Goal: Transaction & Acquisition: Purchase product/service

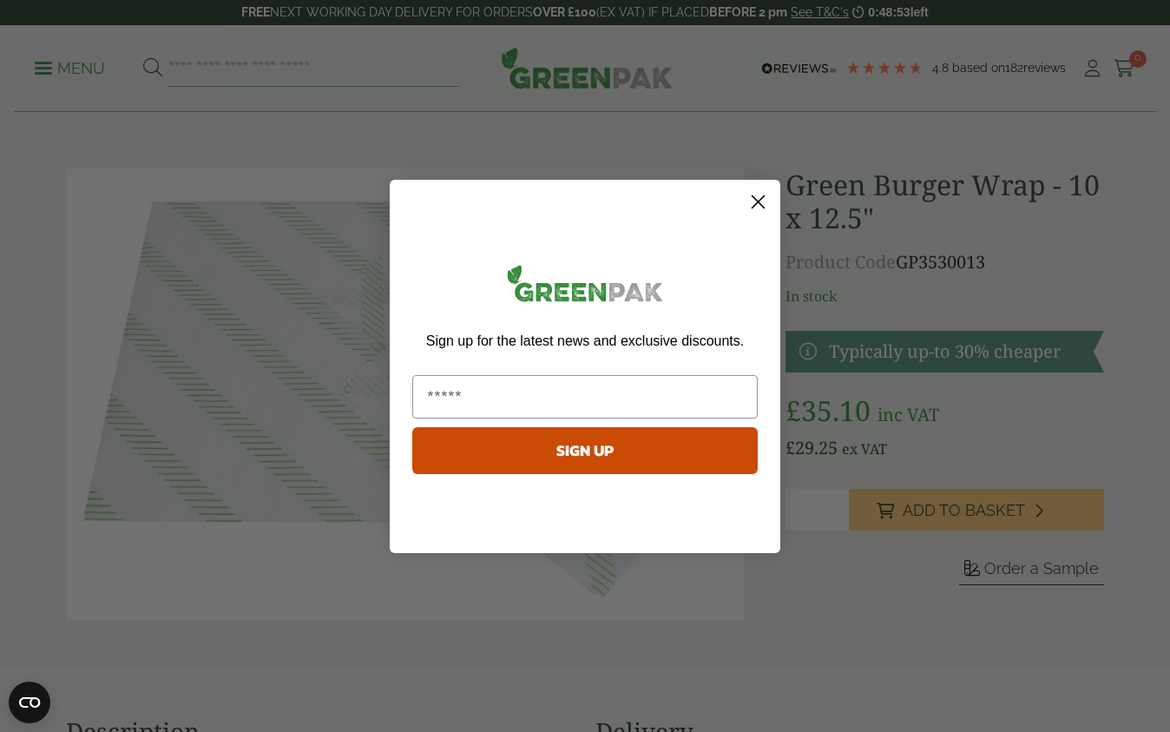
type input "**********"
click at [589, 459] on button "SIGN UP" at bounding box center [584, 450] width 345 height 47
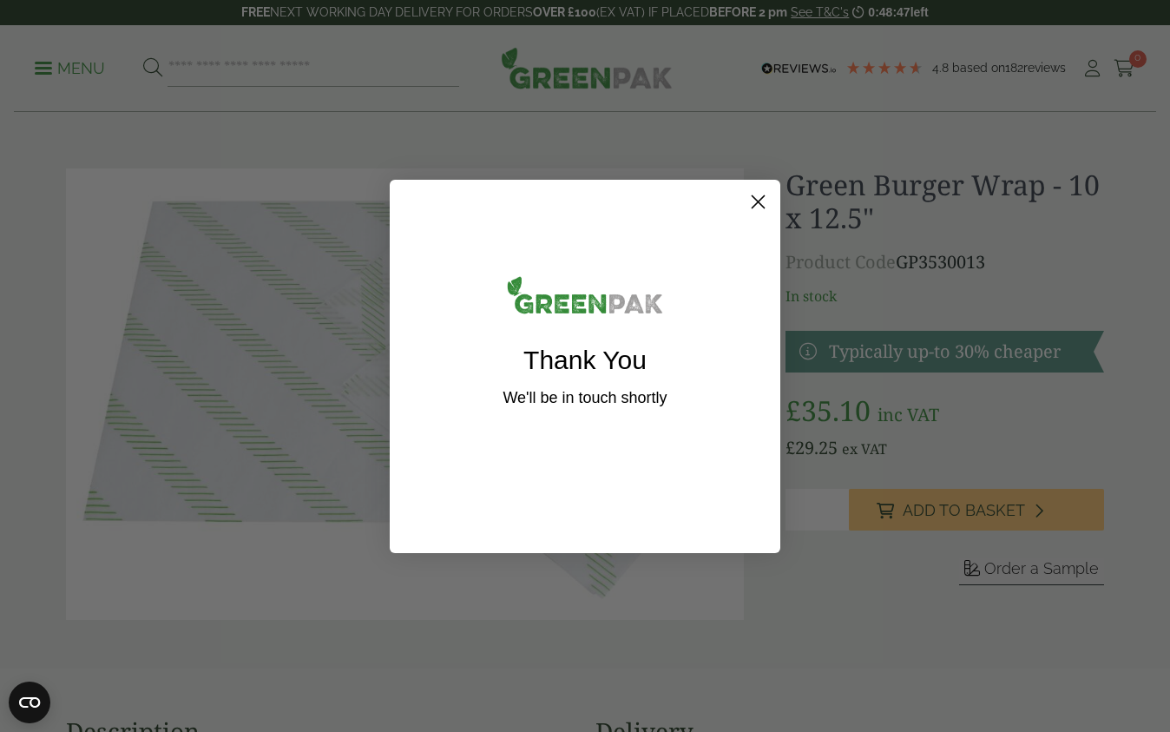
click at [759, 208] on circle "Close dialog" at bounding box center [758, 201] width 29 height 29
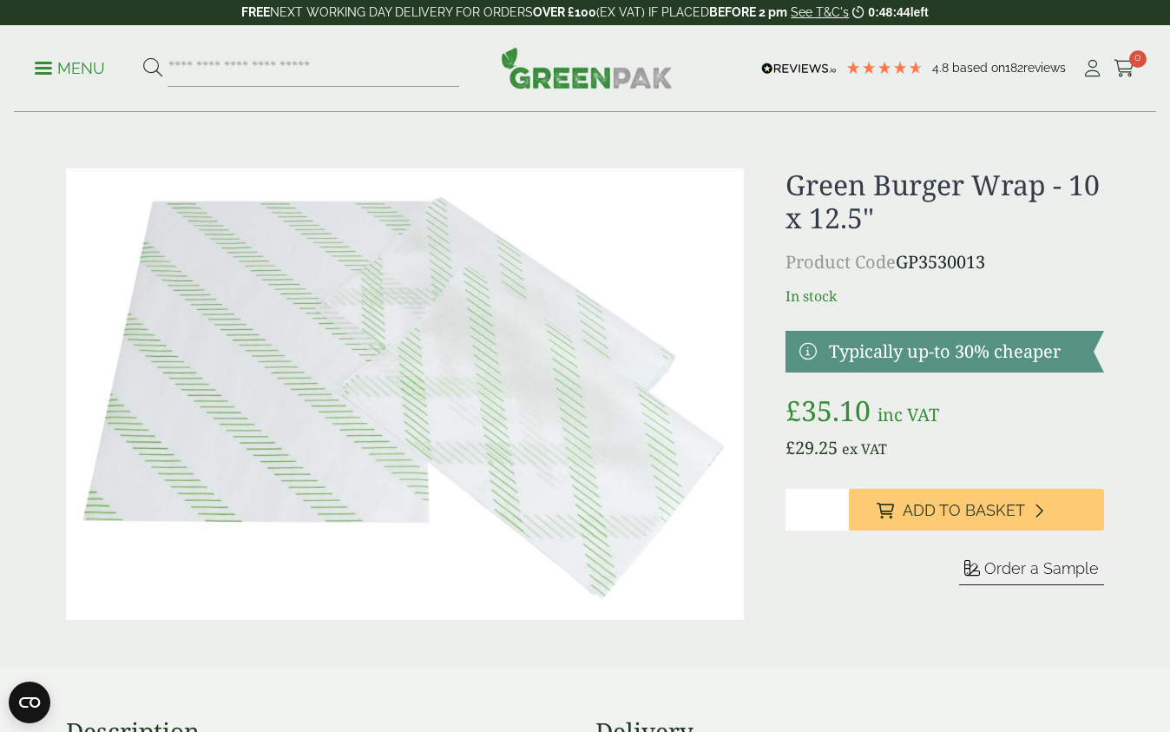
click at [89, 73] on p "Menu" at bounding box center [70, 68] width 70 height 21
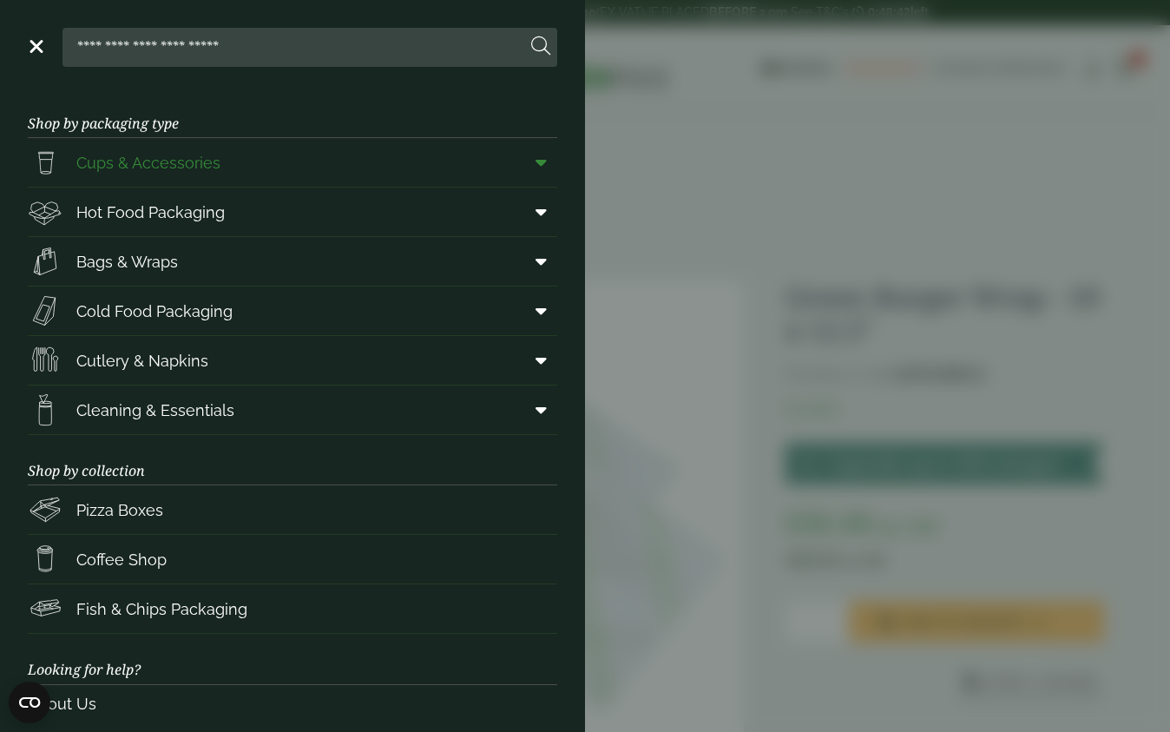
click at [143, 170] on span "Cups & Accessories" at bounding box center [148, 162] width 144 height 23
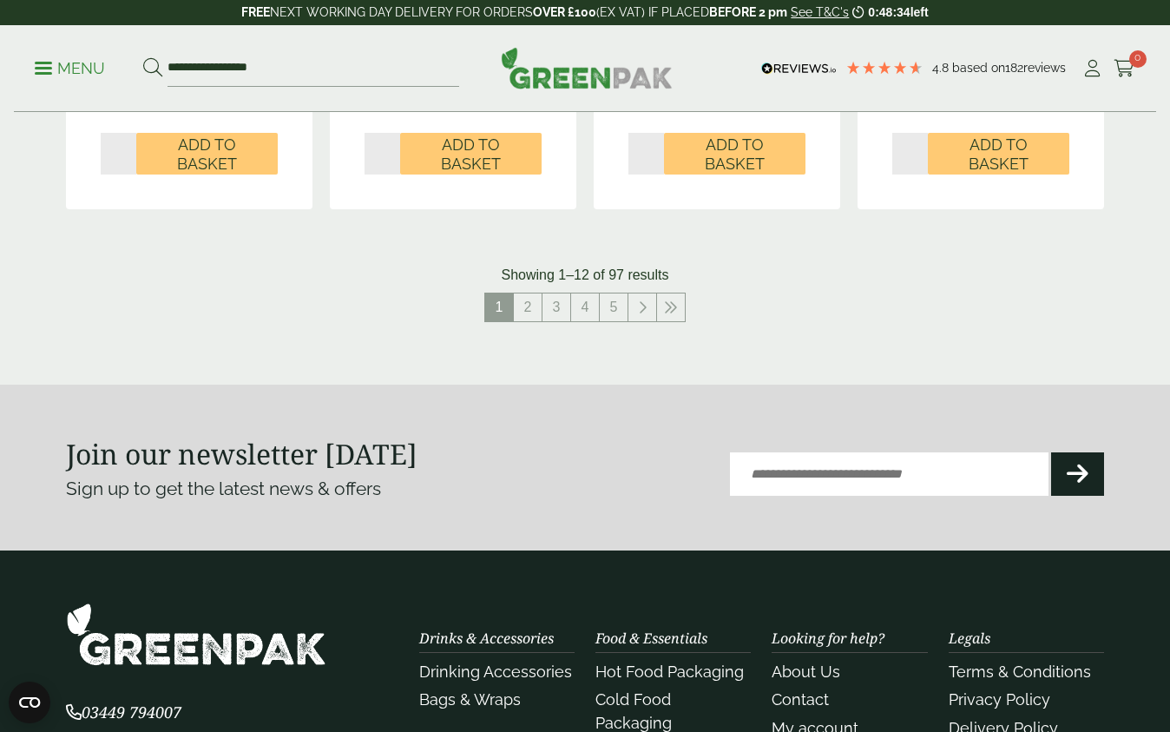
scroll to position [1934, 0]
click at [530, 293] on link "2" at bounding box center [528, 307] width 28 height 28
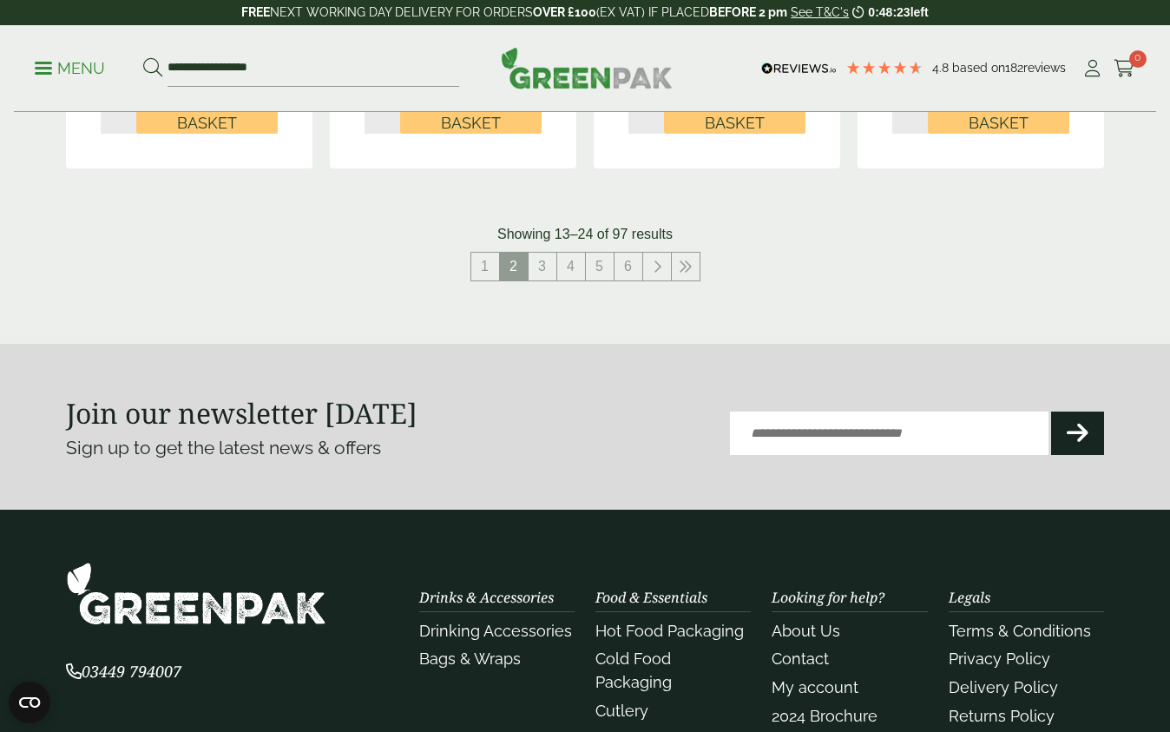
scroll to position [1984, 0]
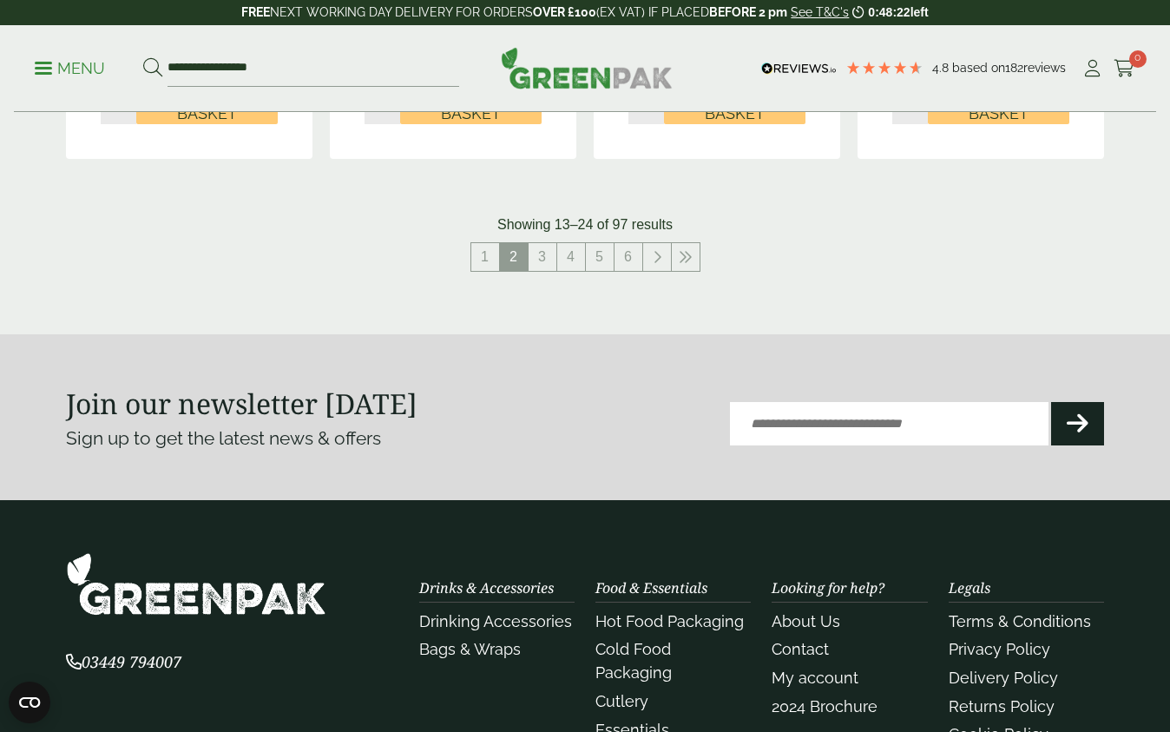
click at [621, 218] on p "Showing 13–24 of 97 results" at bounding box center [584, 224] width 175 height 21
click at [537, 248] on link "3" at bounding box center [543, 257] width 28 height 28
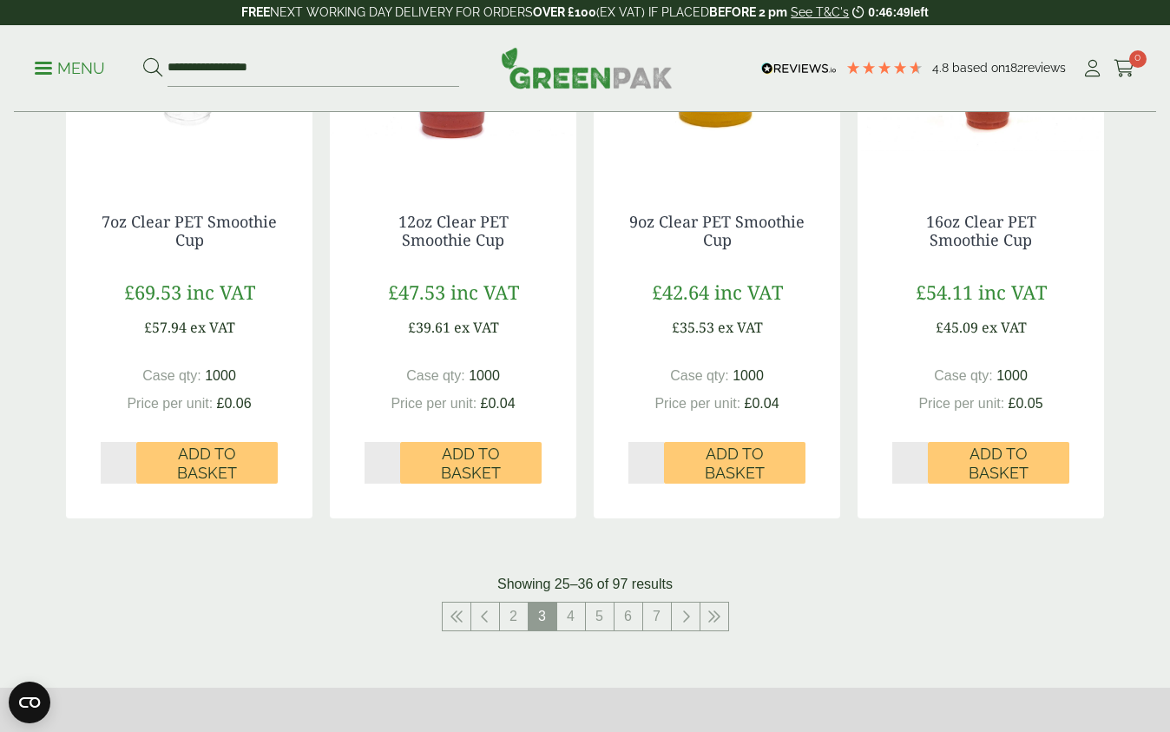
scroll to position [1627, 0]
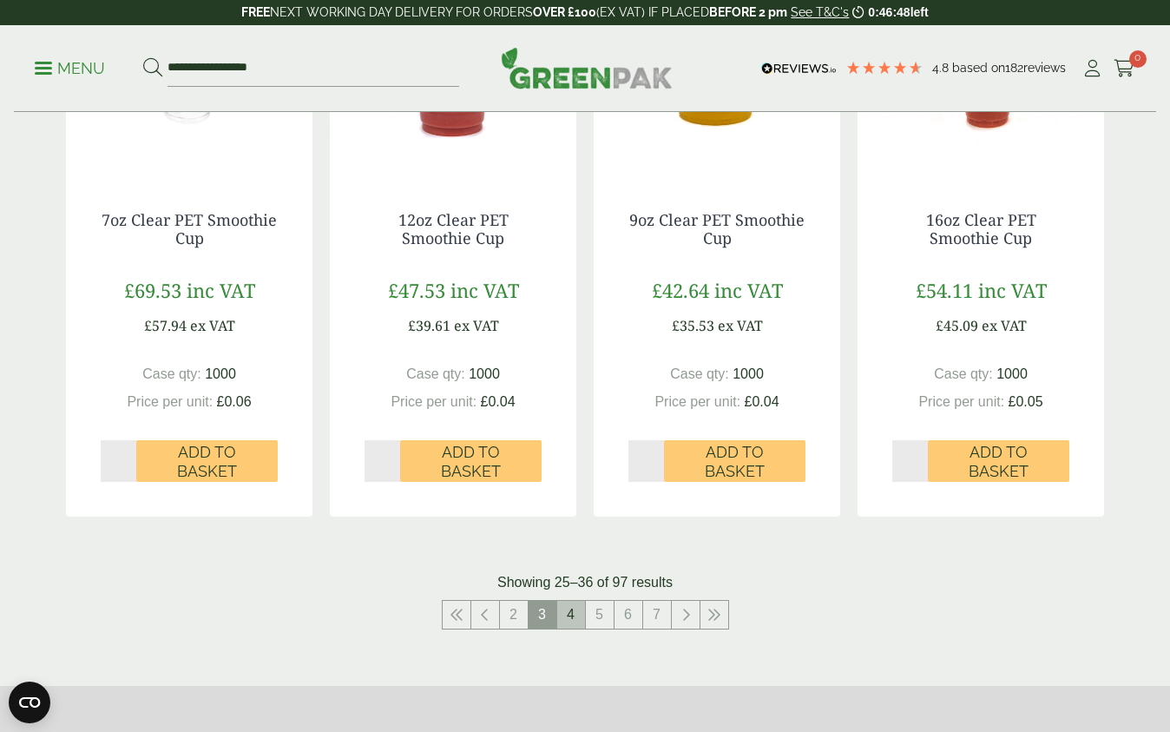
click at [575, 615] on link "4" at bounding box center [571, 615] width 28 height 28
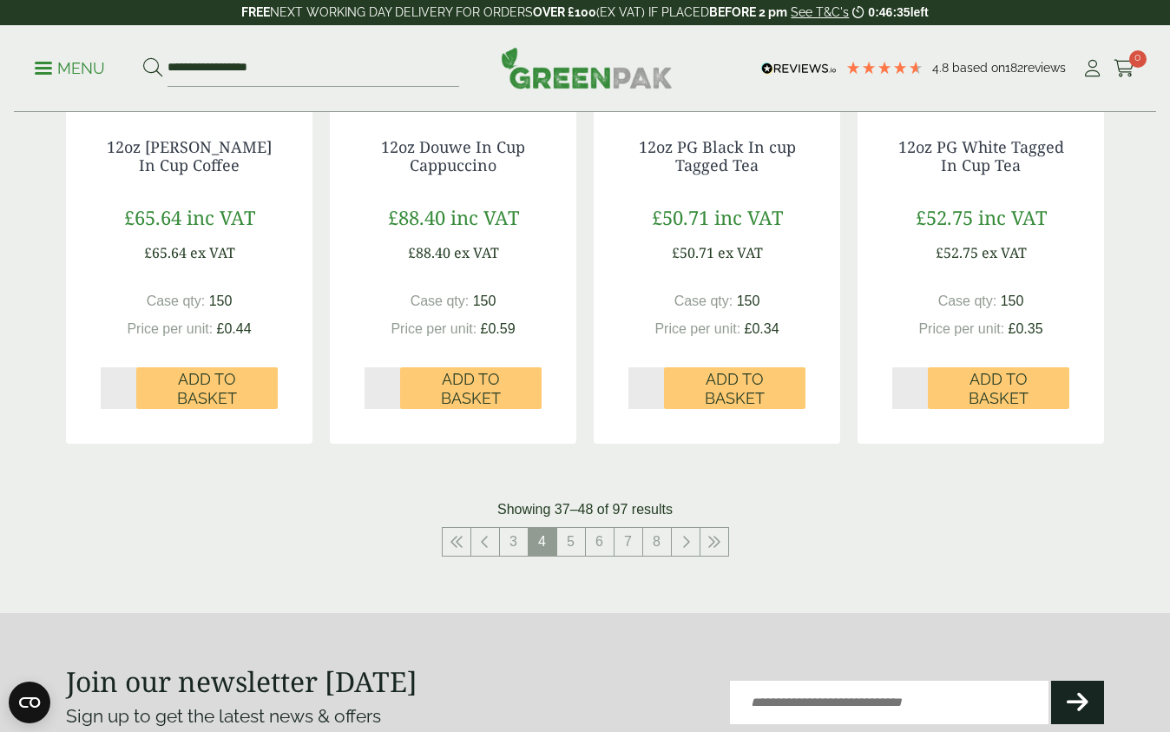
scroll to position [1779, 0]
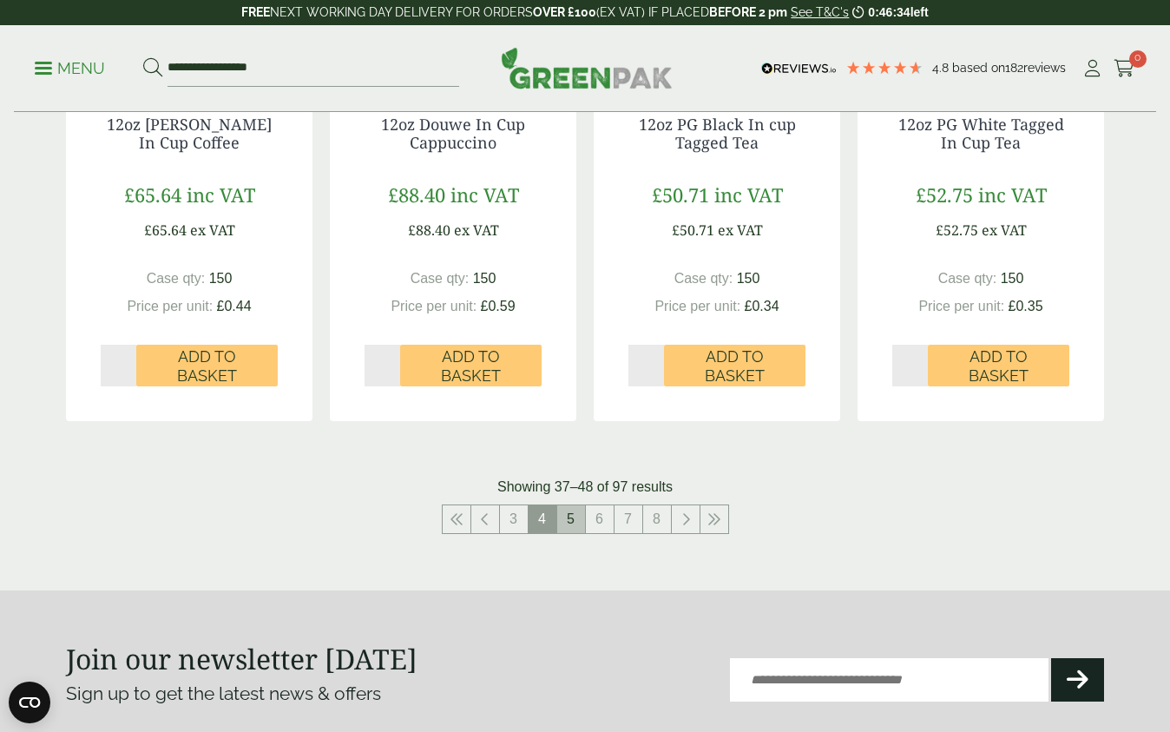
click at [573, 507] on link "5" at bounding box center [571, 519] width 28 height 28
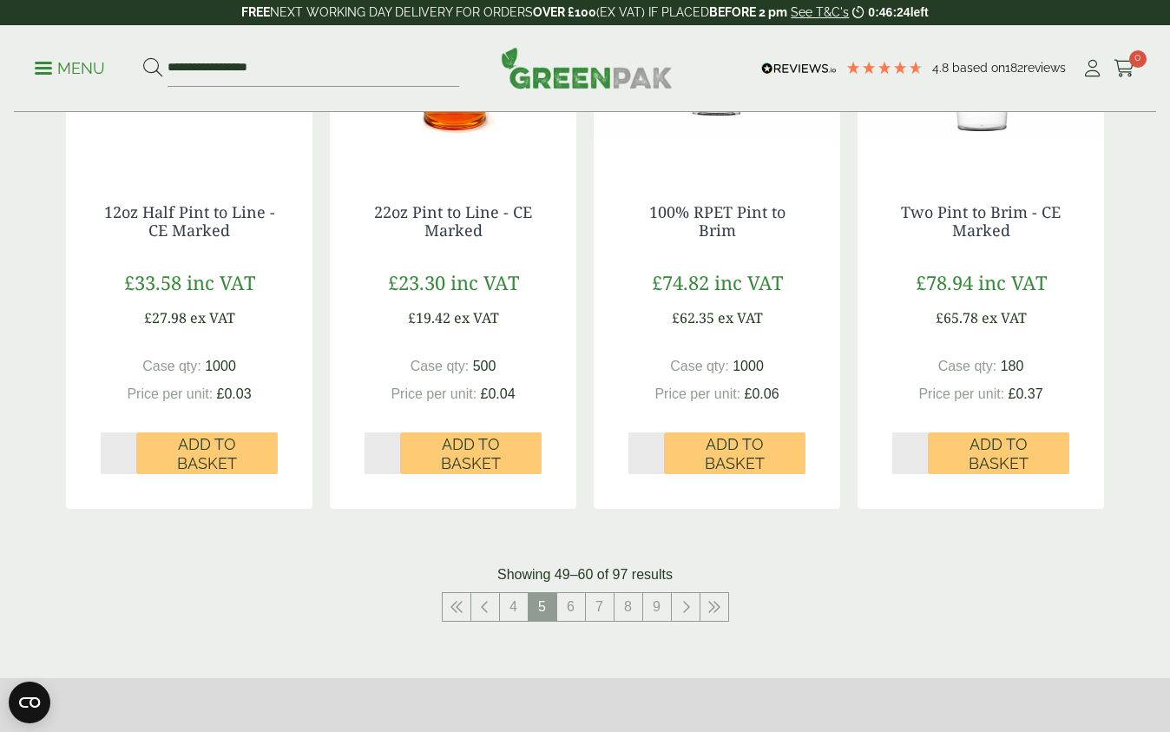
scroll to position [1650, 0]
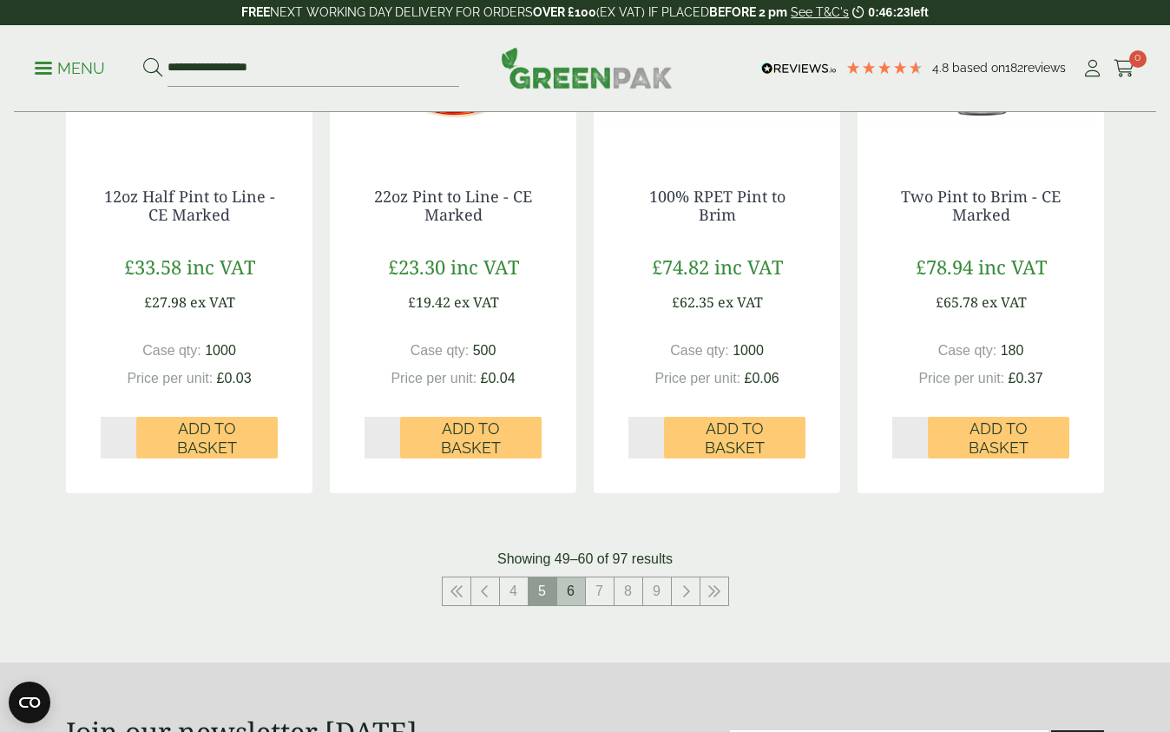
click at [570, 591] on link "6" at bounding box center [571, 591] width 28 height 28
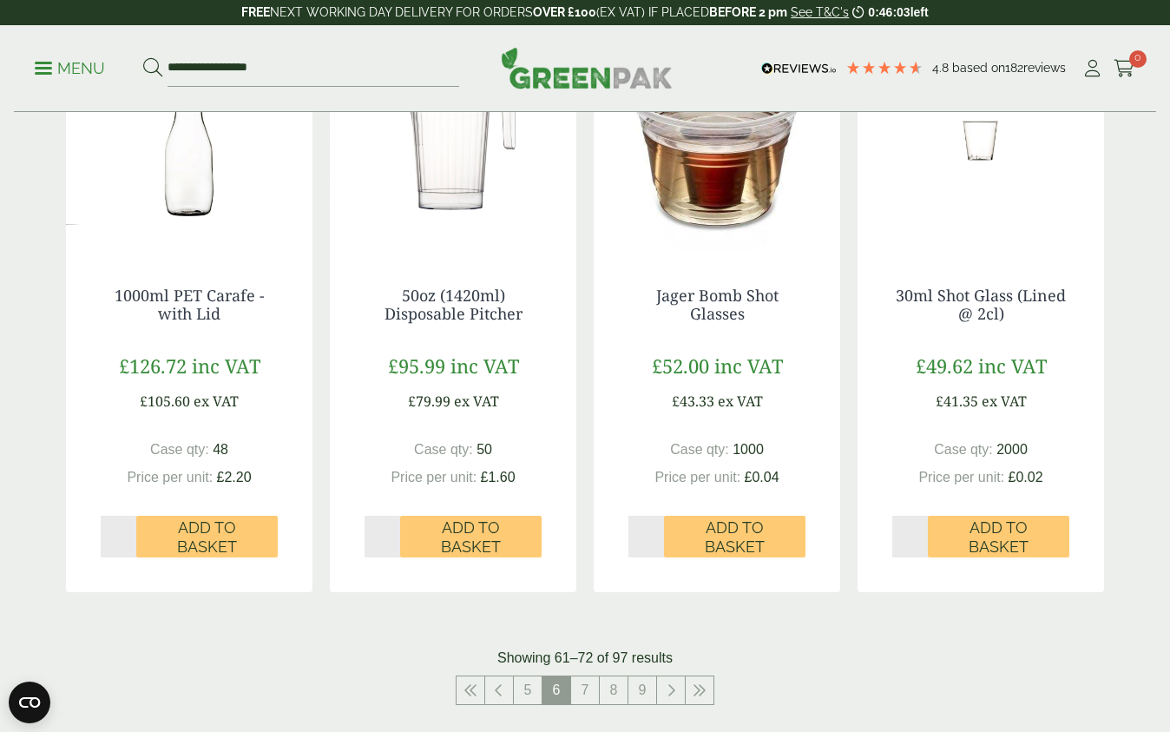
scroll to position [1612, 0]
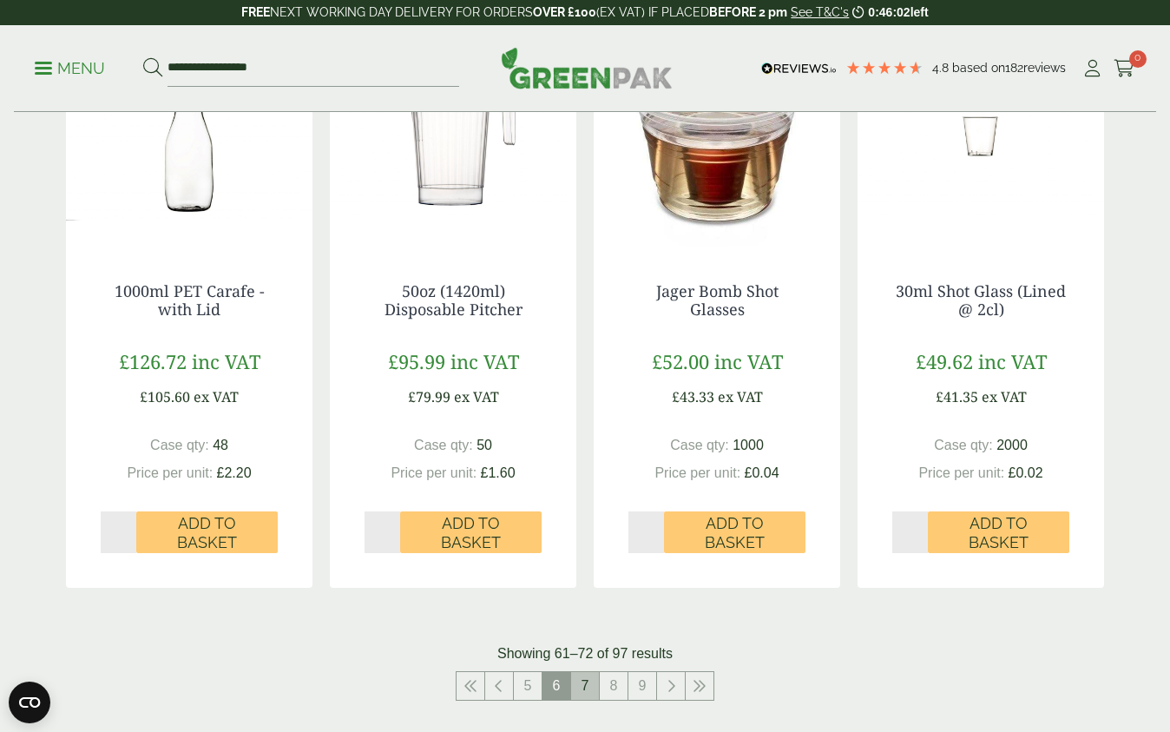
click at [589, 672] on link "7" at bounding box center [585, 686] width 28 height 28
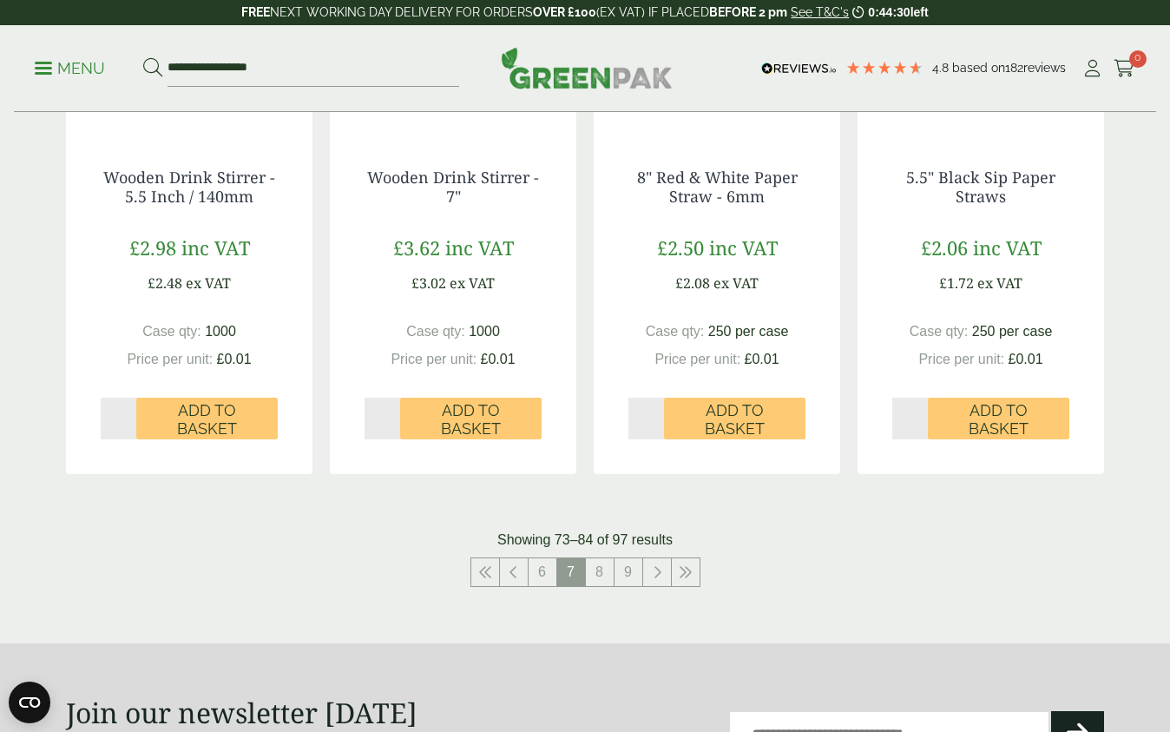
scroll to position [1732, 0]
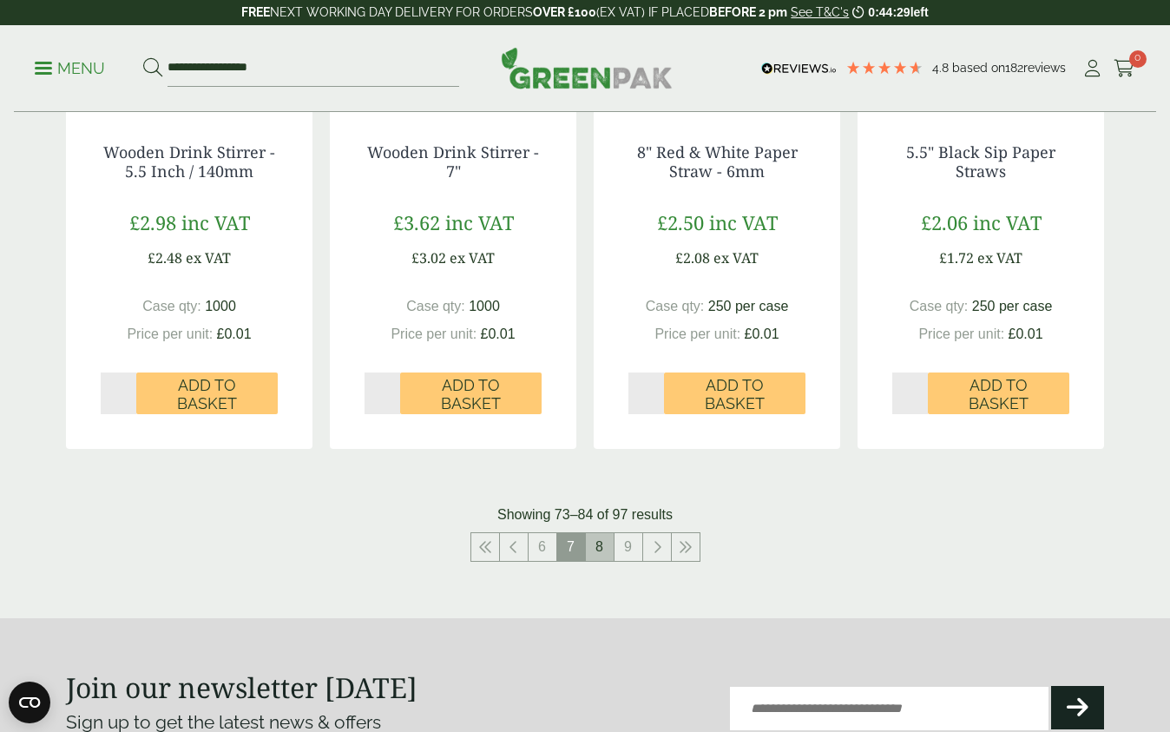
click at [597, 536] on link "8" at bounding box center [600, 547] width 28 height 28
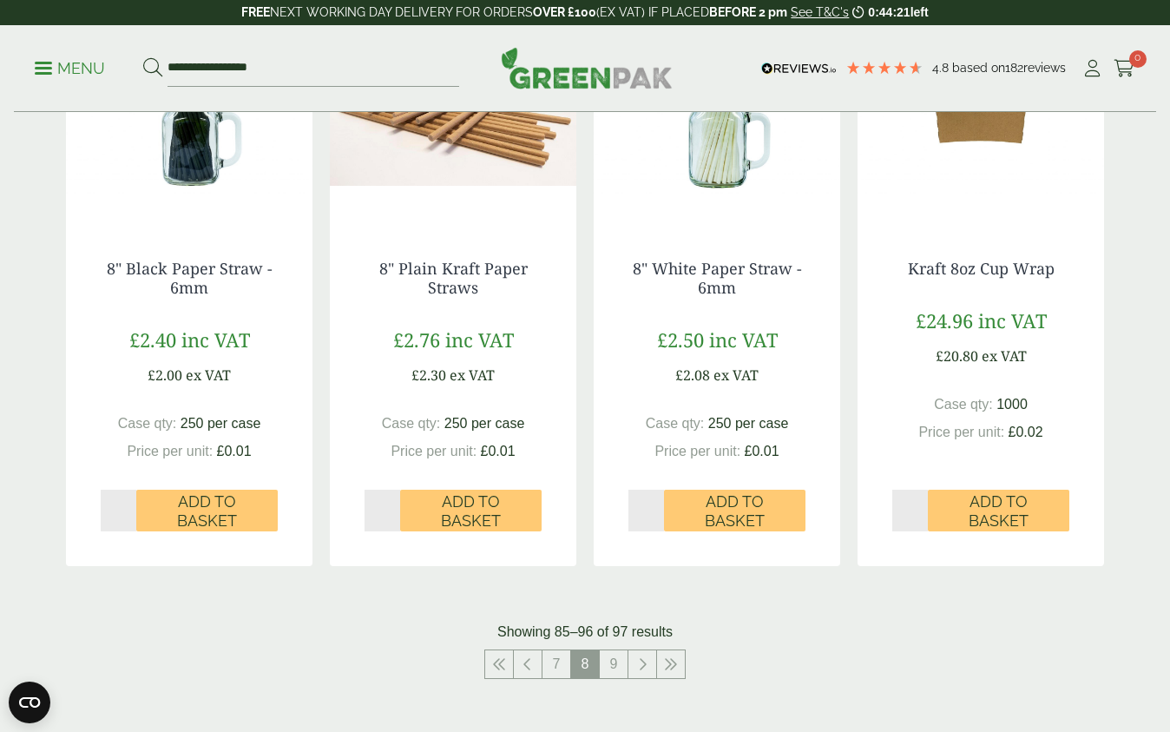
scroll to position [1642, 0]
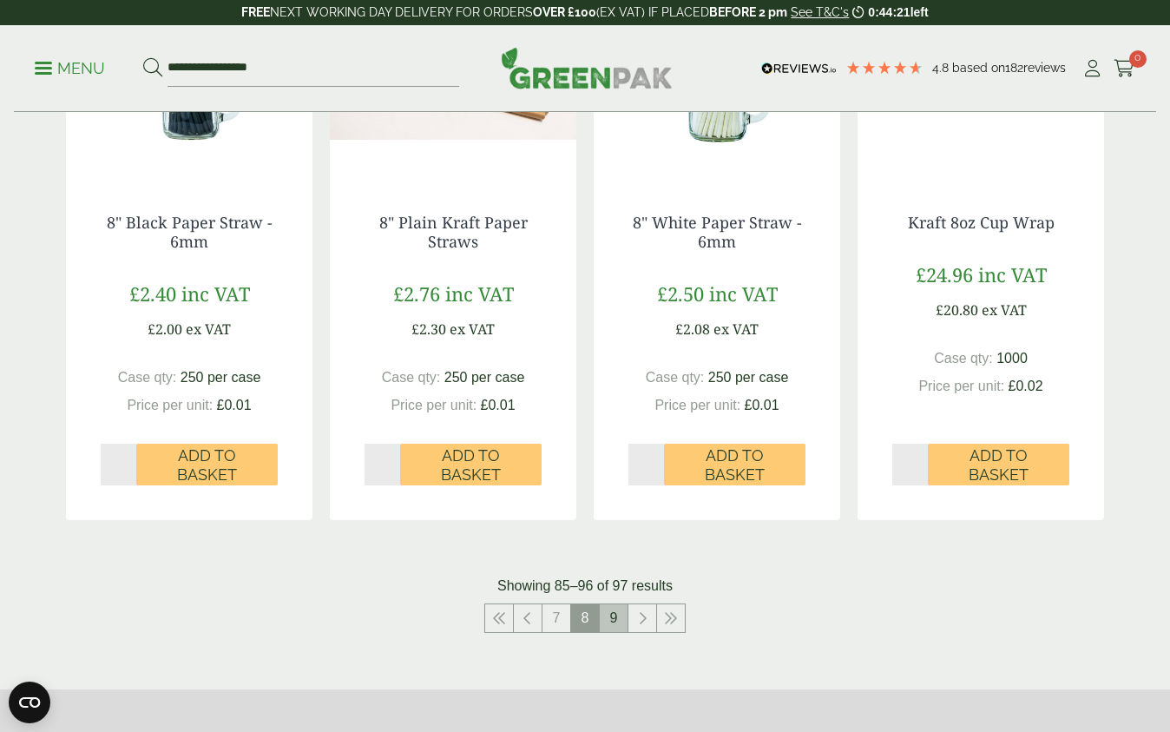
click at [611, 608] on link "9" at bounding box center [614, 618] width 28 height 28
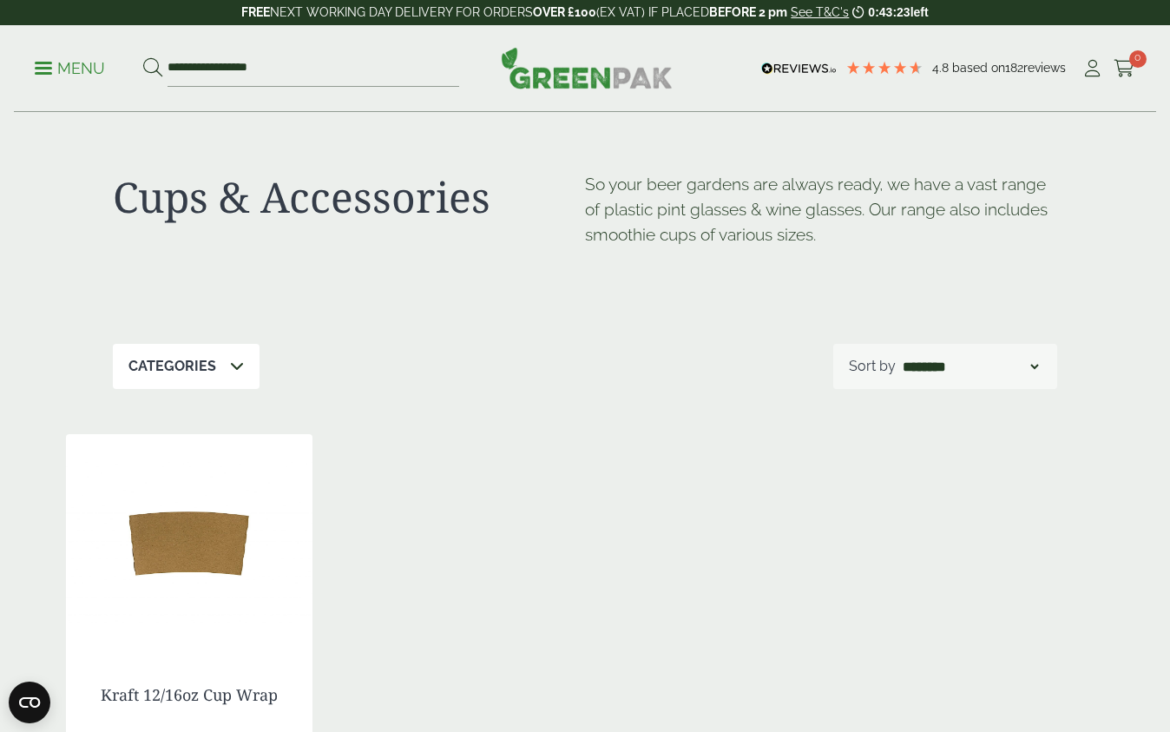
scroll to position [3, 0]
click at [1091, 67] on icon at bounding box center [1093, 68] width 22 height 17
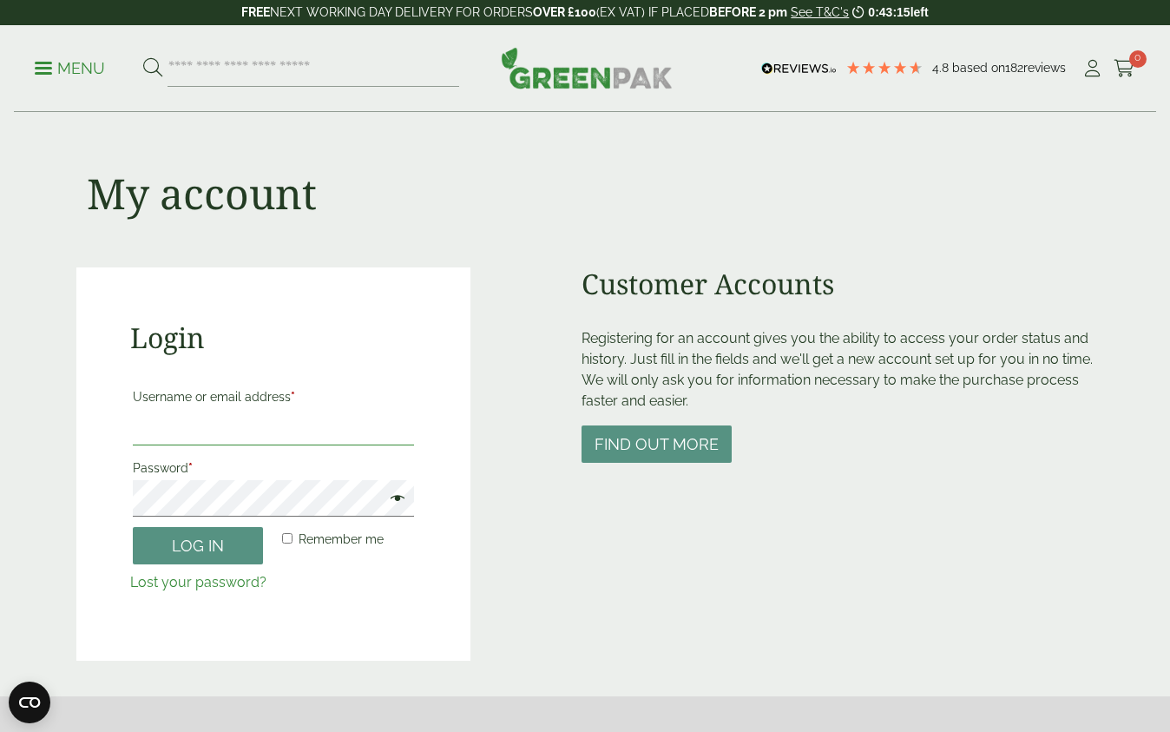
type input "**********"
click at [198, 544] on button "Log in" at bounding box center [198, 545] width 130 height 37
click at [233, 547] on button "Log in" at bounding box center [198, 545] width 130 height 37
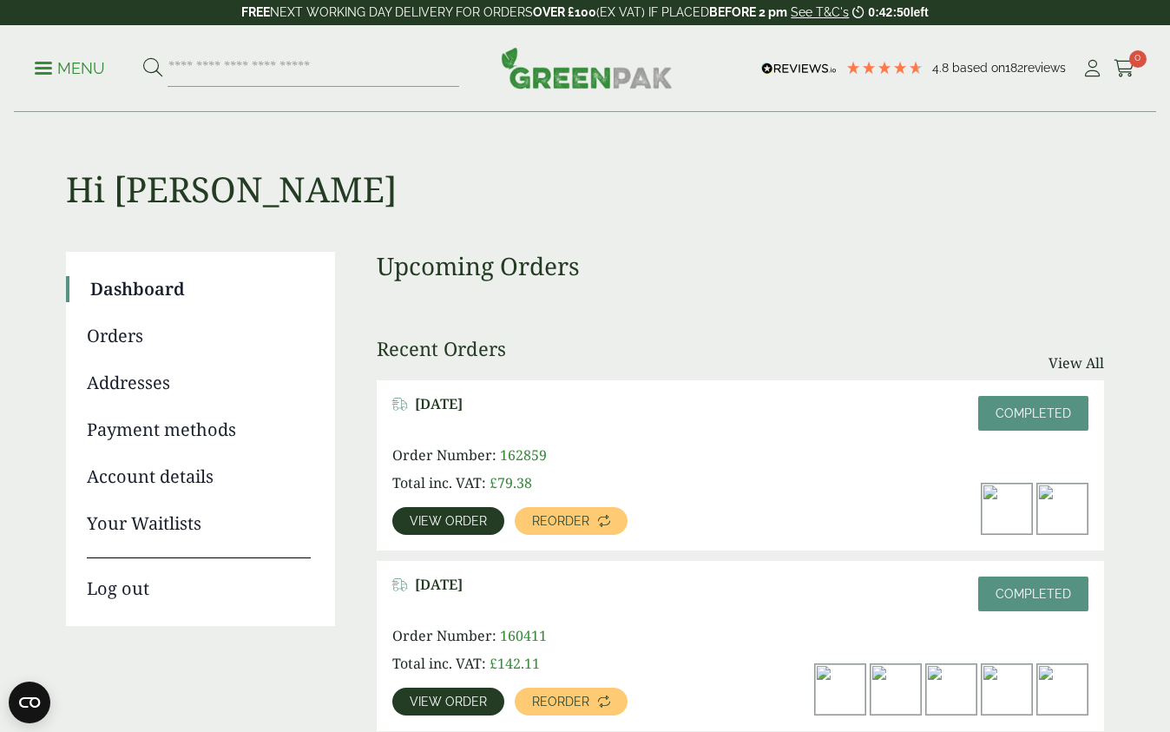
click at [71, 75] on p "Menu" at bounding box center [70, 68] width 70 height 21
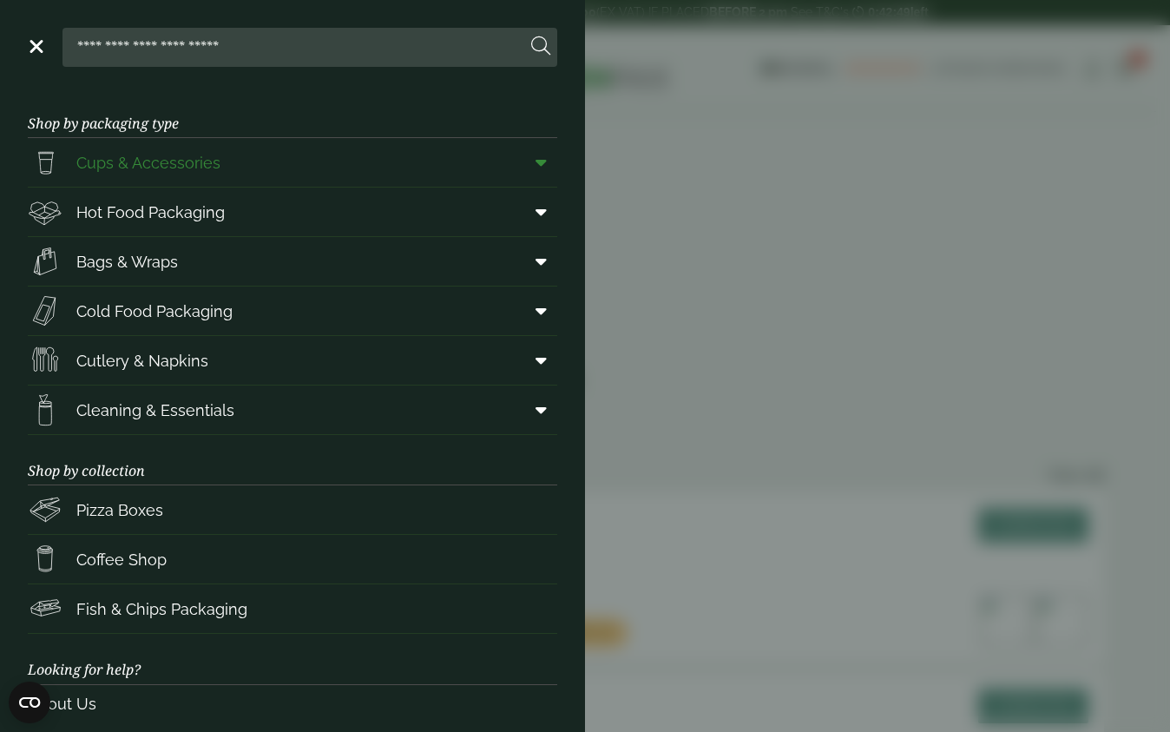
click at [164, 161] on span "Cups & Accessories" at bounding box center [148, 162] width 144 height 23
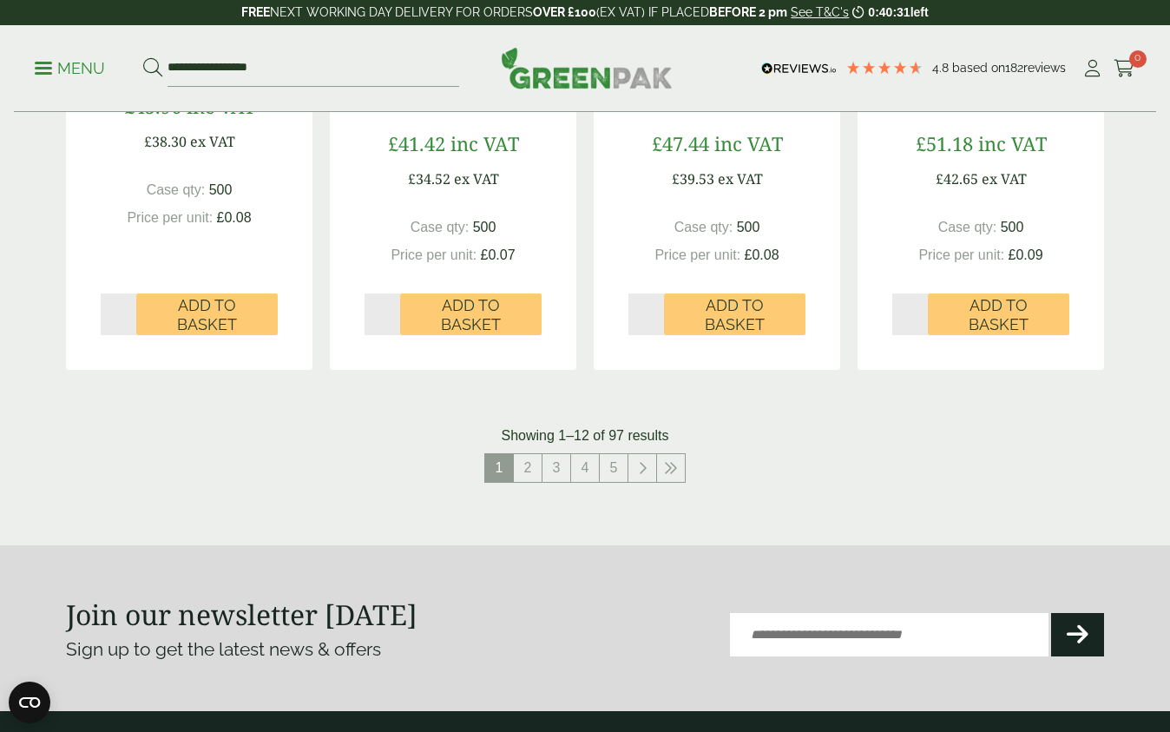
scroll to position [1774, 0]
click at [616, 466] on link "5" at bounding box center [614, 467] width 28 height 28
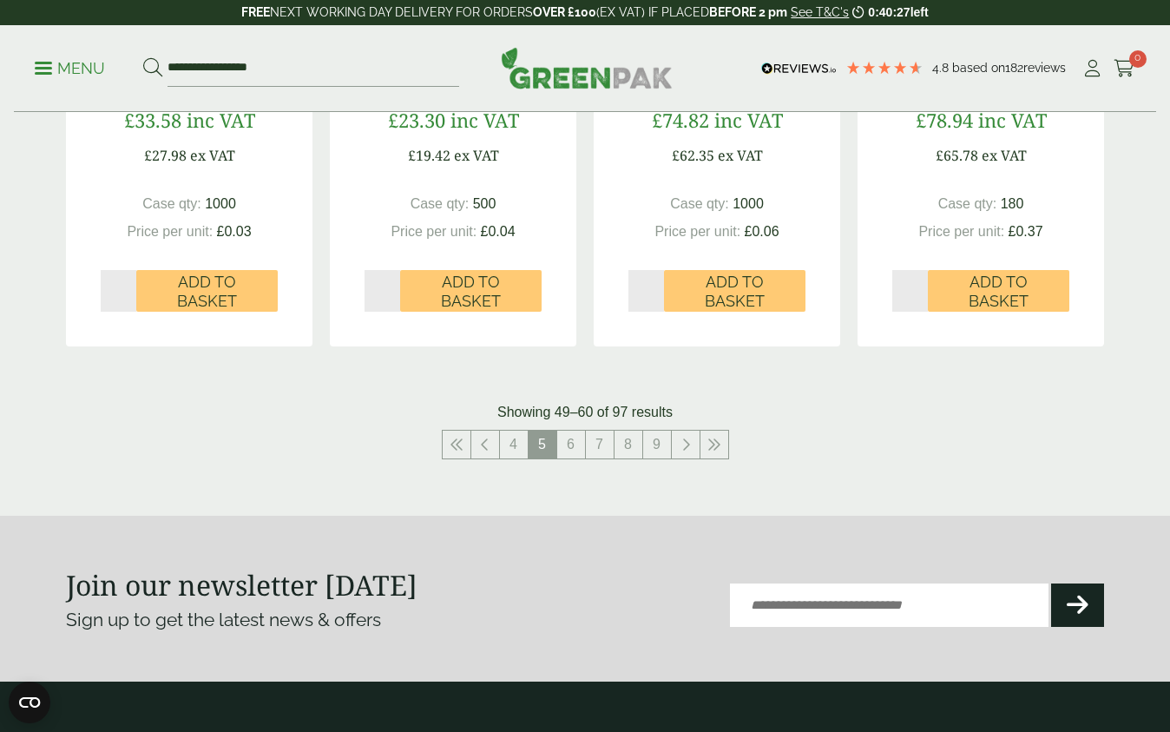
scroll to position [1805, 0]
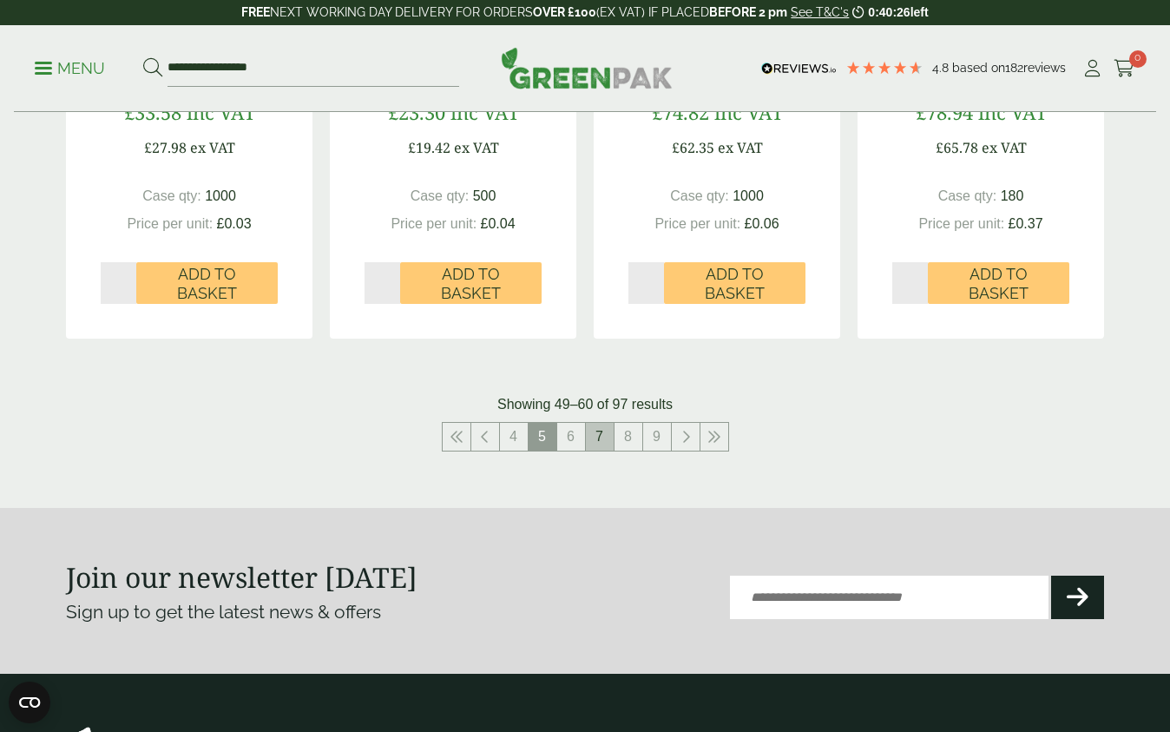
click at [600, 434] on link "7" at bounding box center [600, 437] width 28 height 28
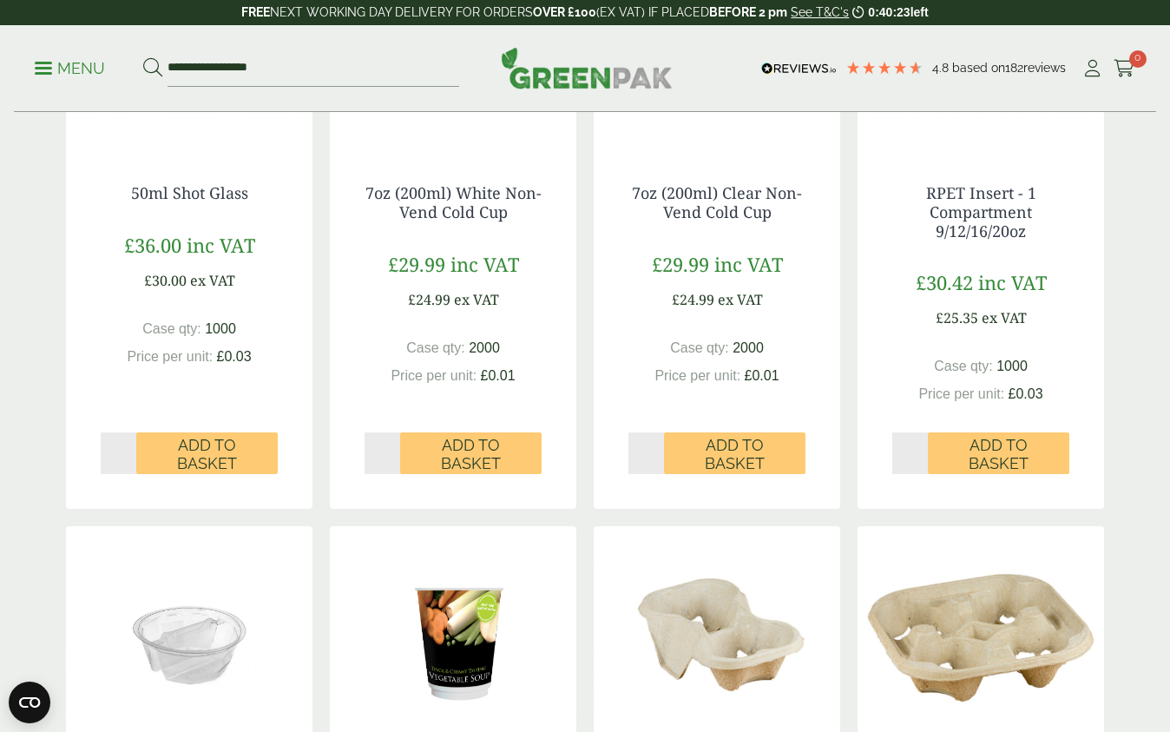
scroll to position [492, 0]
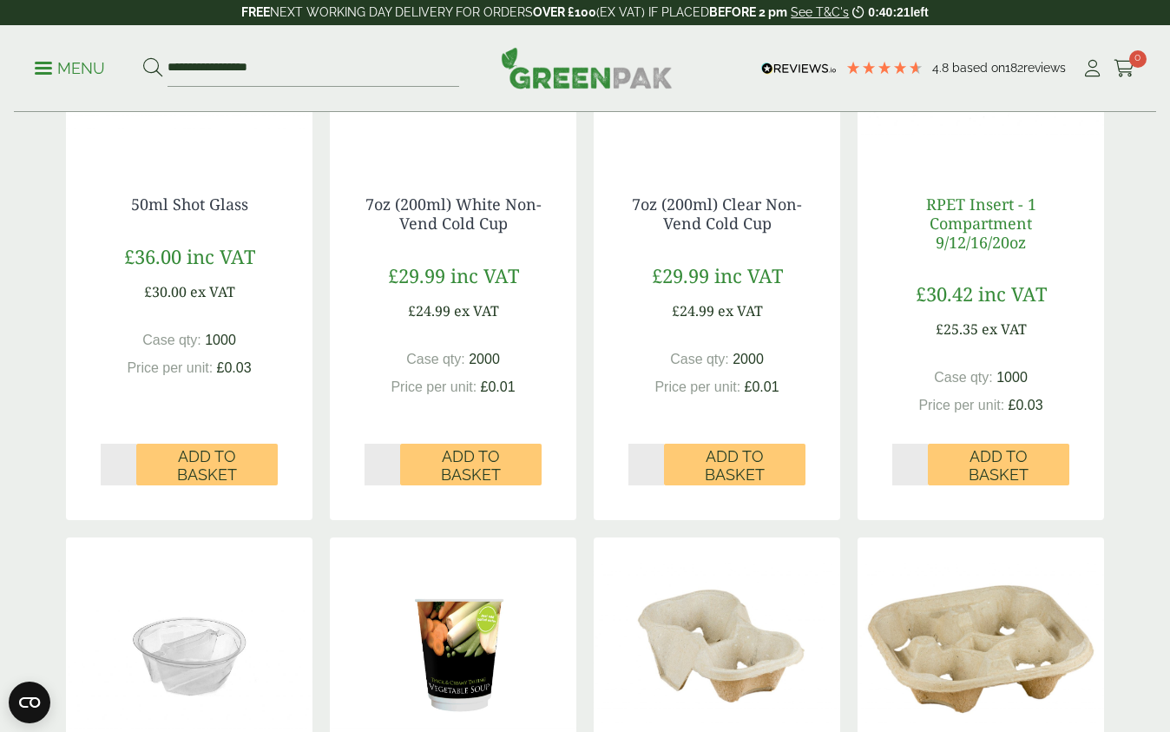
click at [974, 241] on link "RPET Insert - 1 Compartment 9/12/16/20oz" at bounding box center [981, 223] width 110 height 58
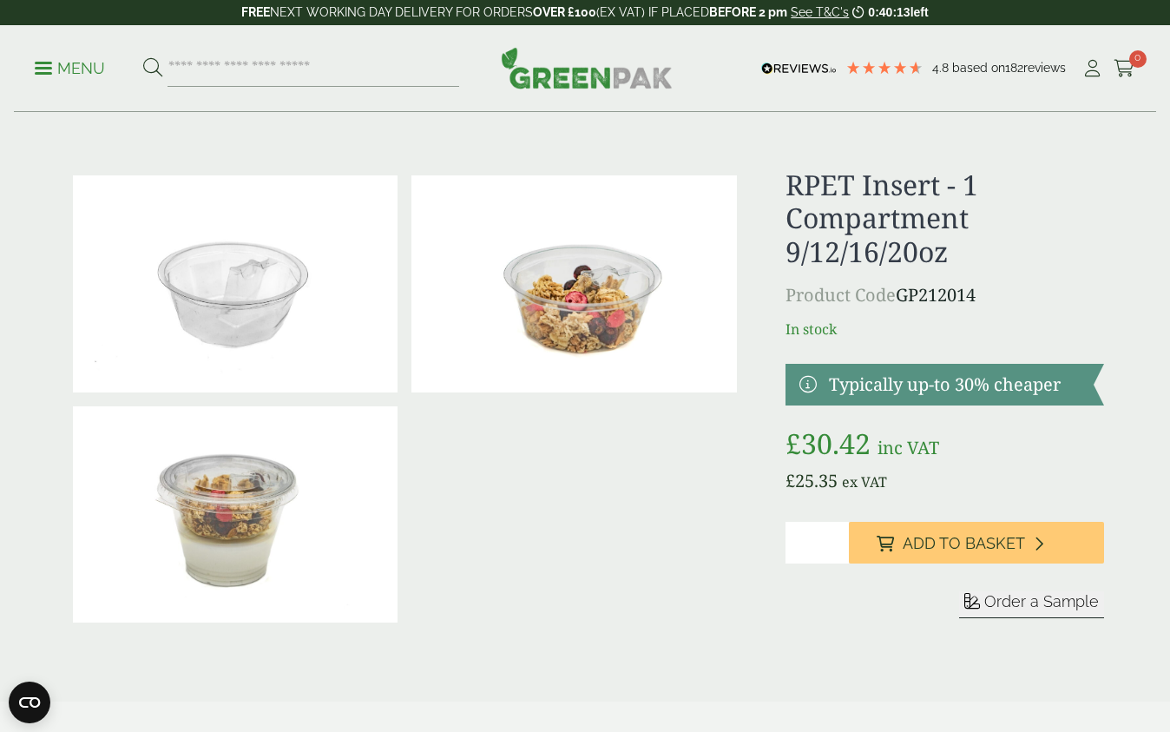
click at [1029, 606] on span "Order a Sample" at bounding box center [1041, 601] width 115 height 18
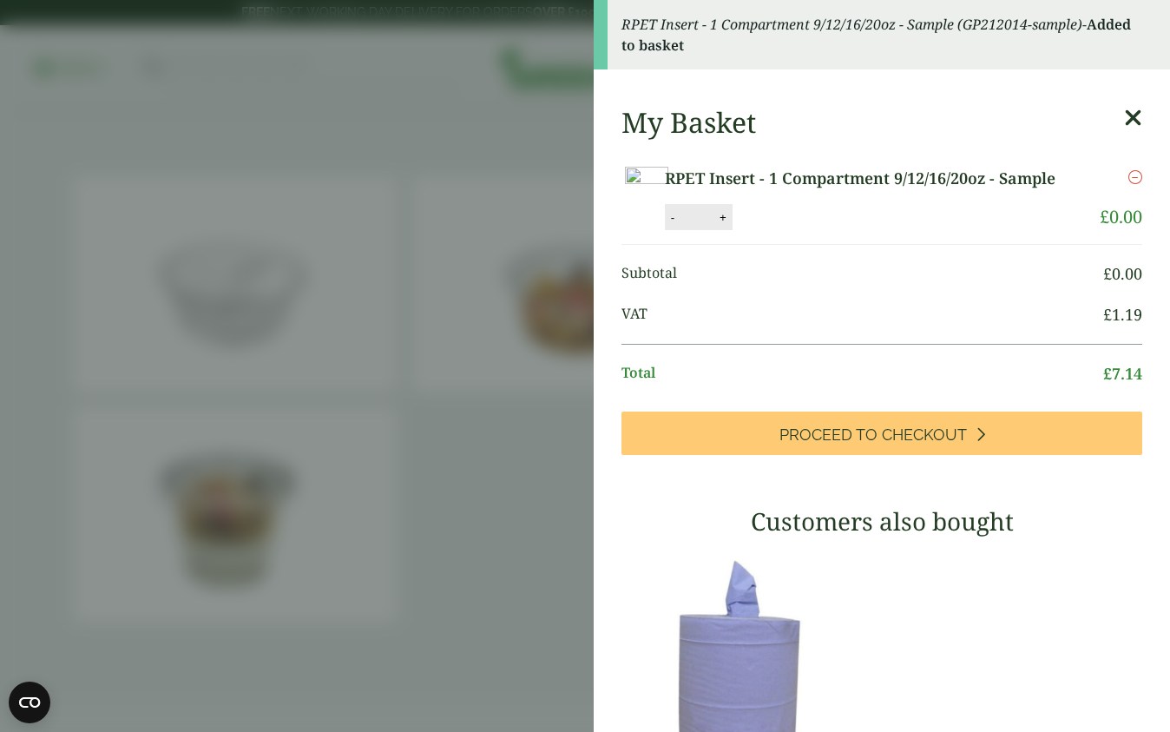
click at [361, 391] on aside "RPET Insert - 1 Compartment 9/12/16/20oz - Sample (GP212014-sample) - Added to …" at bounding box center [585, 366] width 1170 height 732
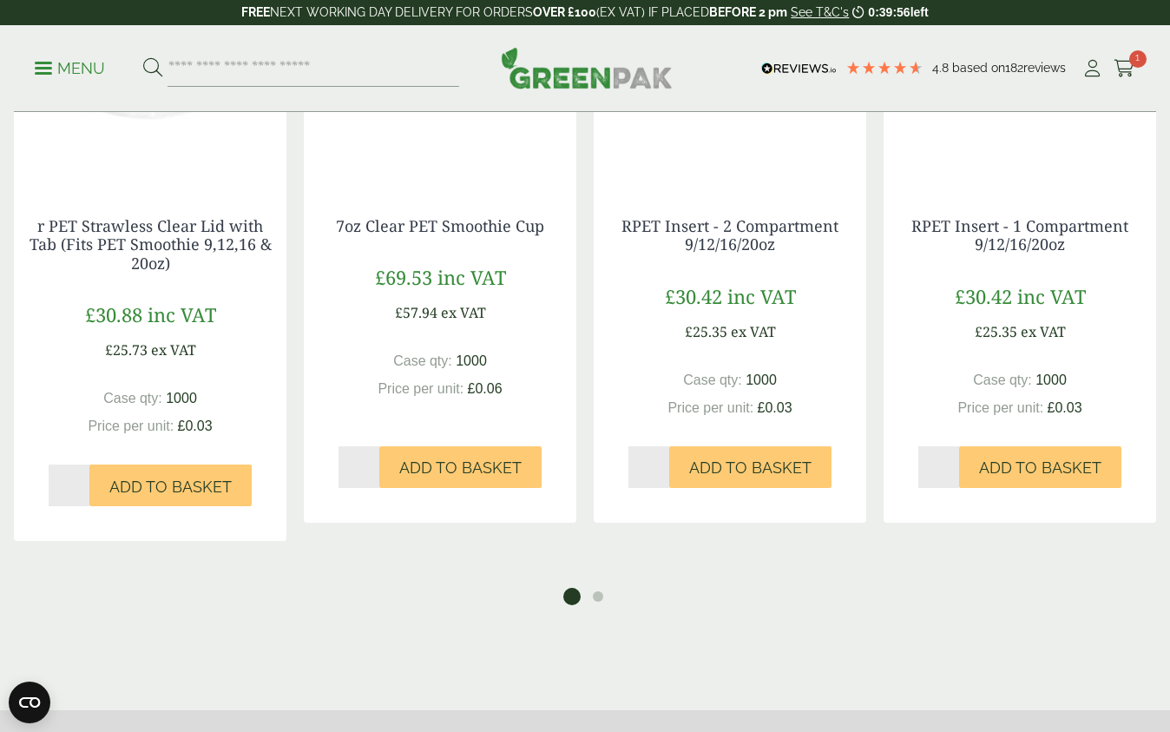
scroll to position [1391, 0]
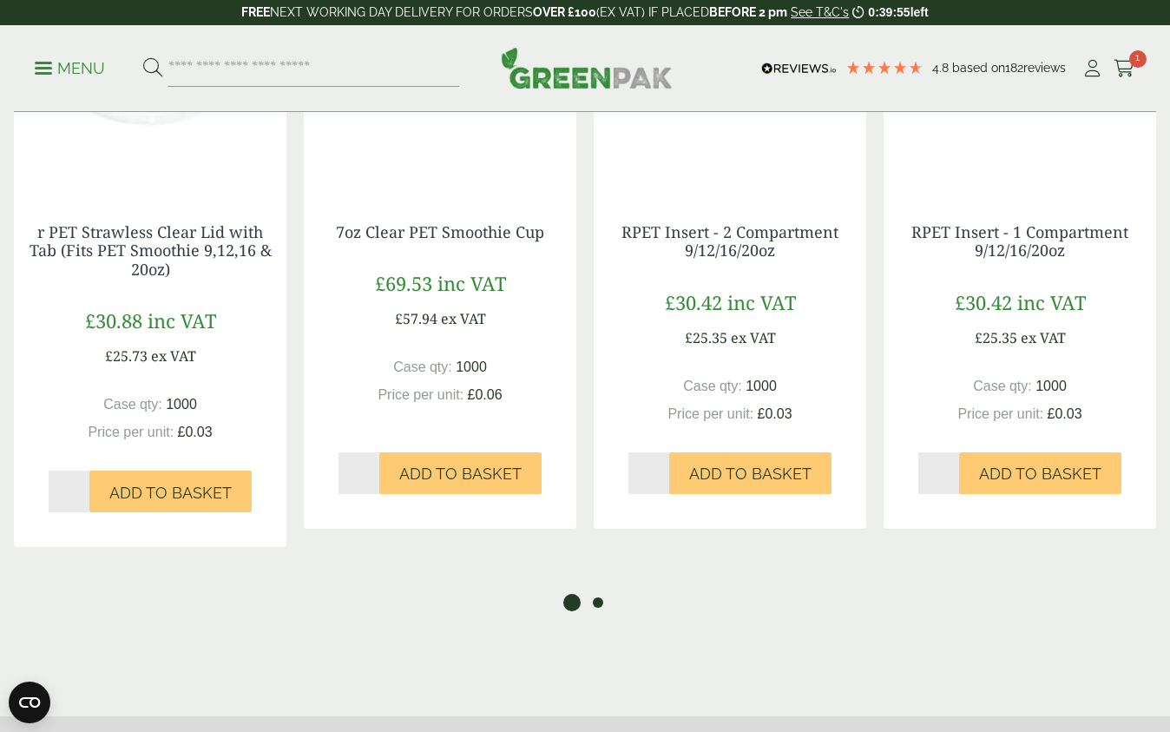
click at [601, 605] on button "2" at bounding box center [597, 602] width 17 height 17
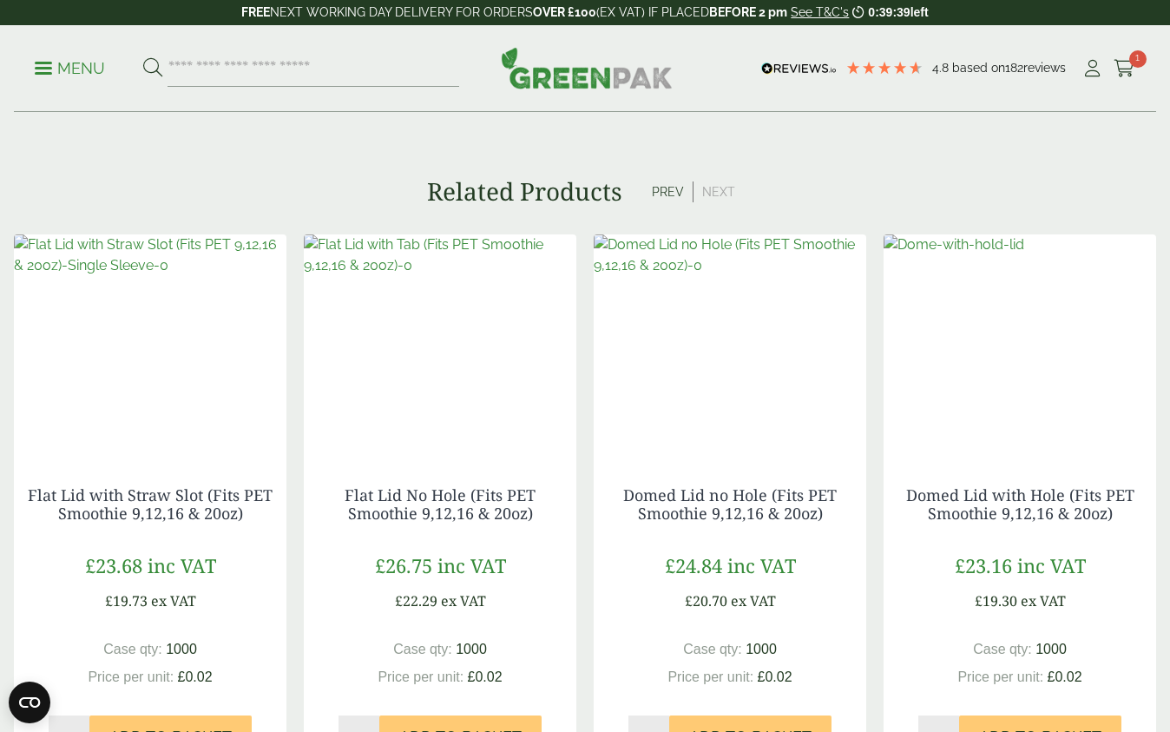
scroll to position [1132, 0]
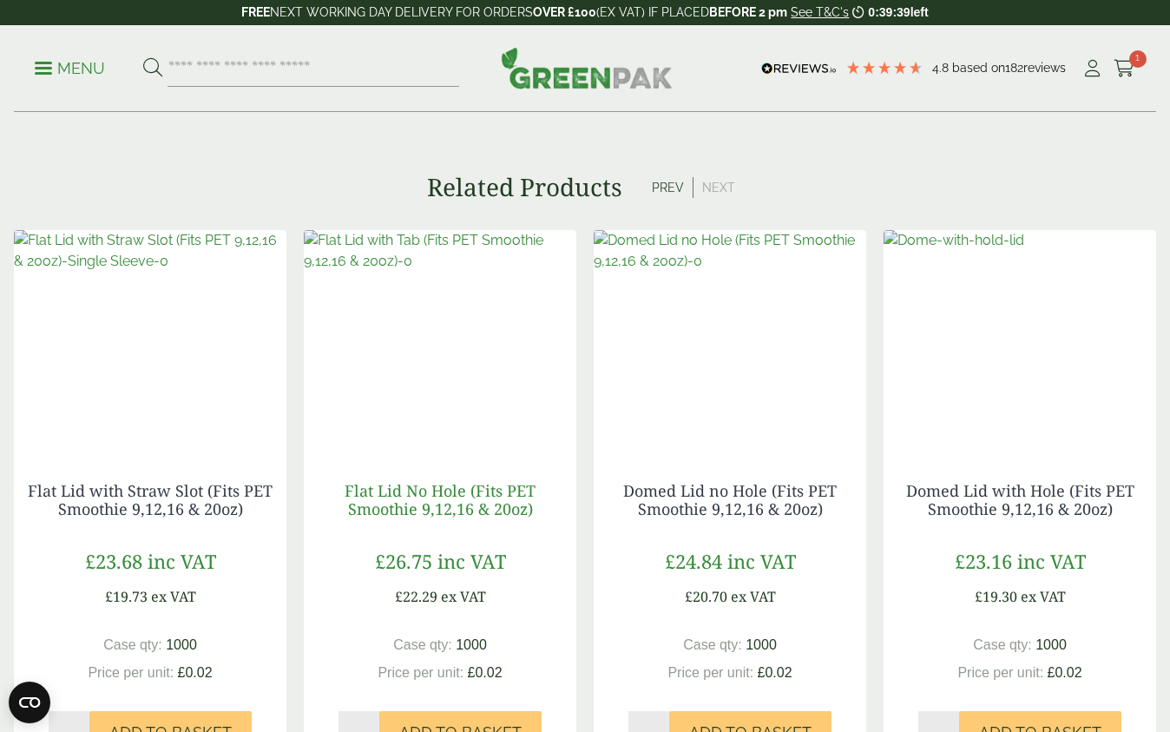
click at [478, 502] on link "Flat Lid No Hole (Fits PET Smoothie 9,12,16 & 20oz)" at bounding box center [440, 500] width 191 height 40
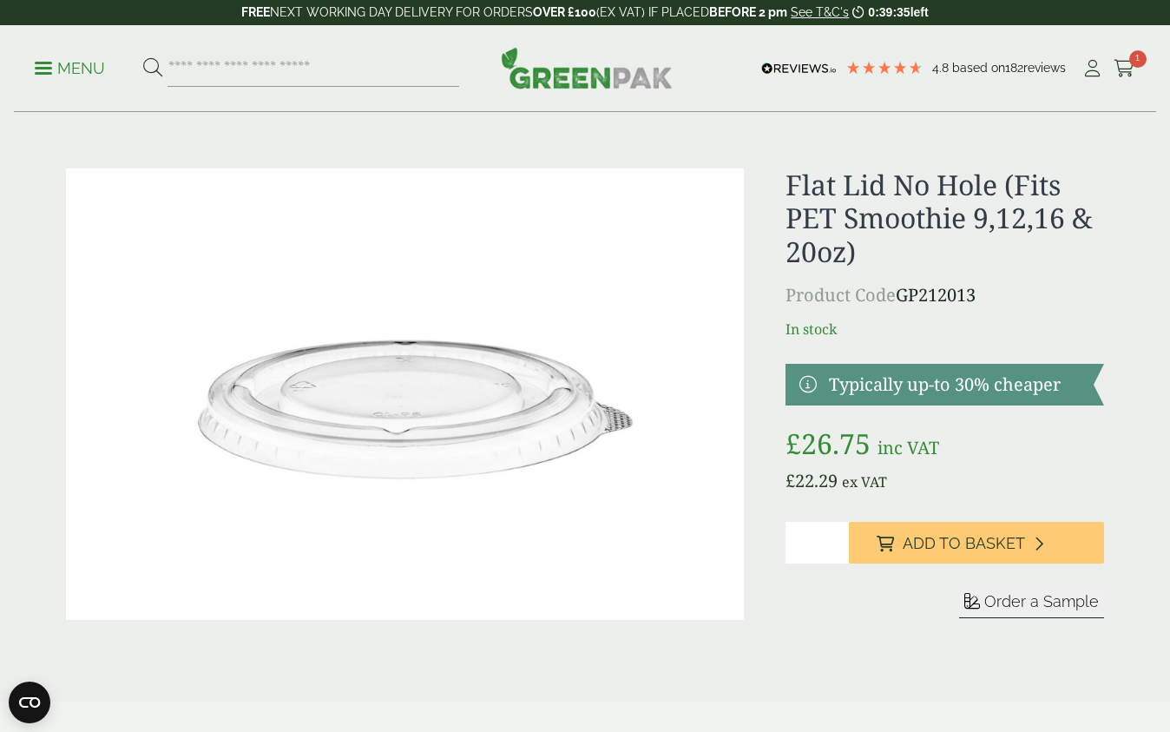
click at [1011, 603] on span "Order a Sample" at bounding box center [1041, 601] width 115 height 18
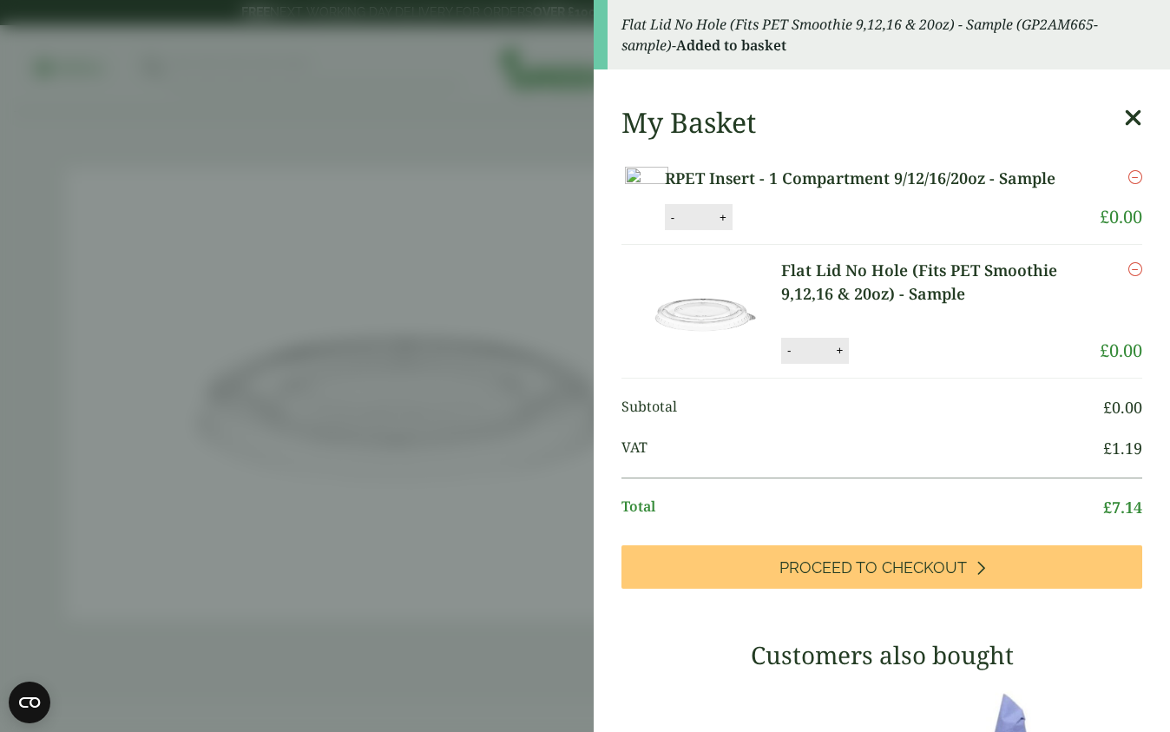
click at [423, 446] on aside "Flat Lid No Hole (Fits PET Smoothie 9,12,16 & 20oz) - Sample (GP2AM665-sample) …" at bounding box center [585, 366] width 1170 height 732
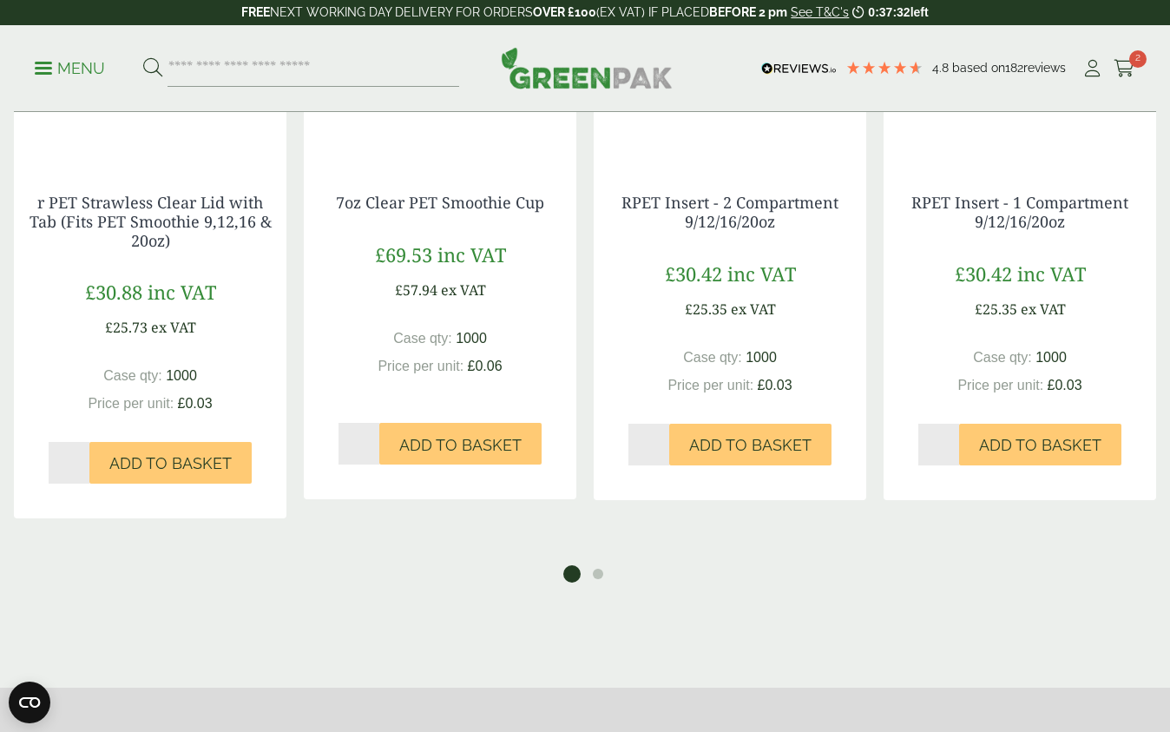
scroll to position [1510, 0]
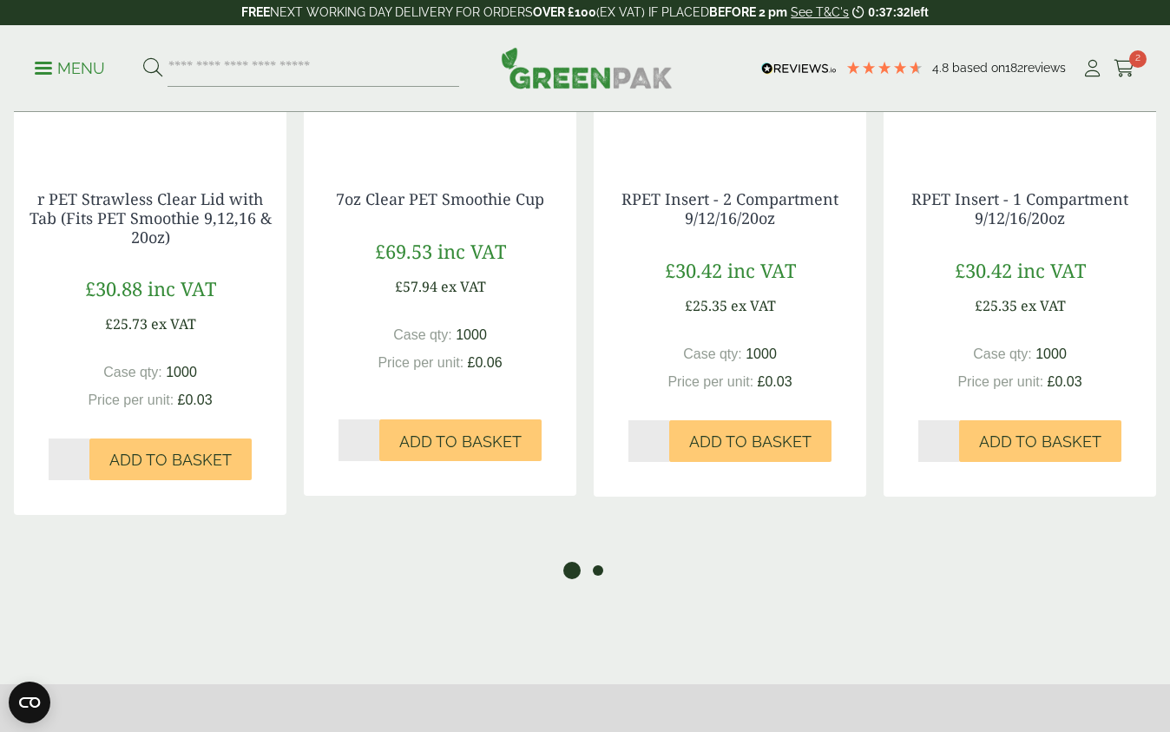
click at [597, 567] on button "2" at bounding box center [597, 570] width 17 height 17
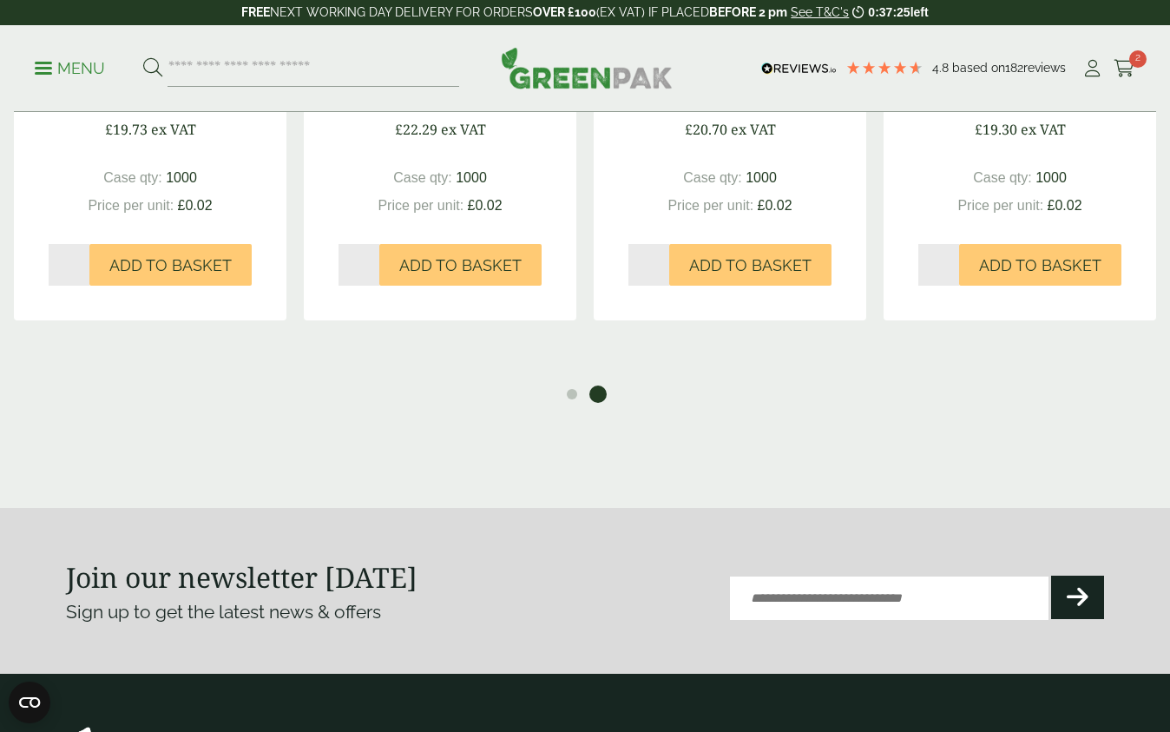
scroll to position [1689, 0]
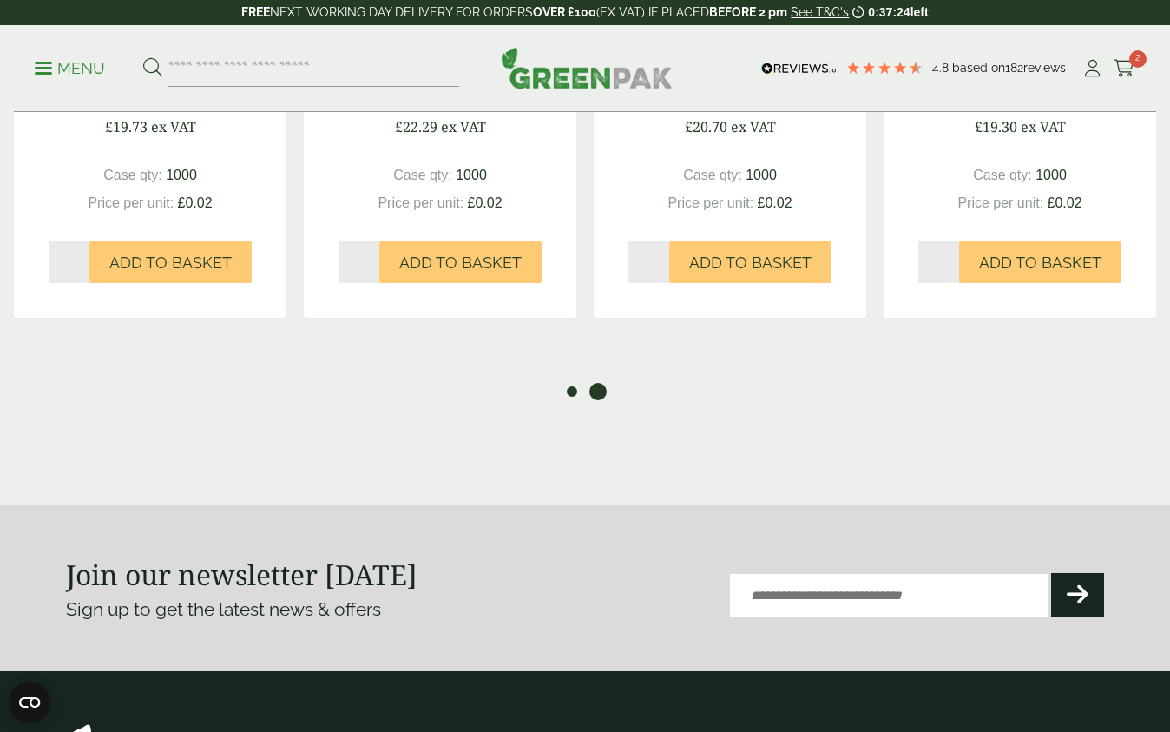
click at [568, 393] on button "1" at bounding box center [571, 391] width 17 height 17
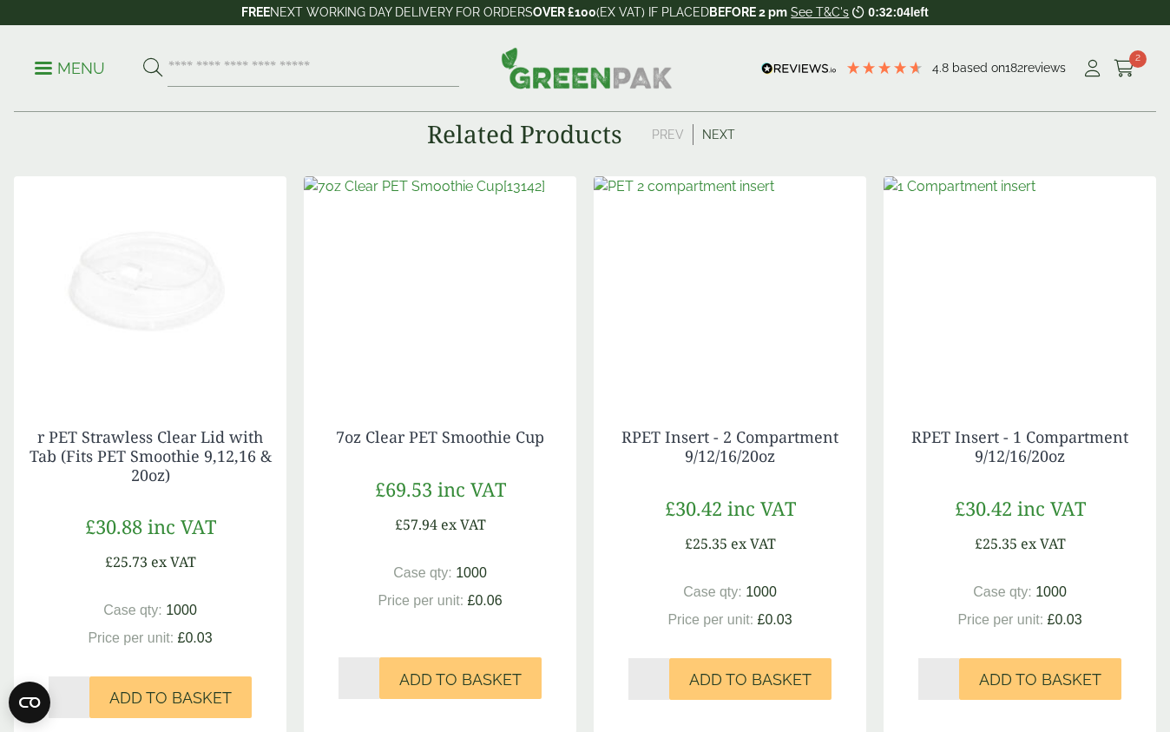
scroll to position [1271, 0]
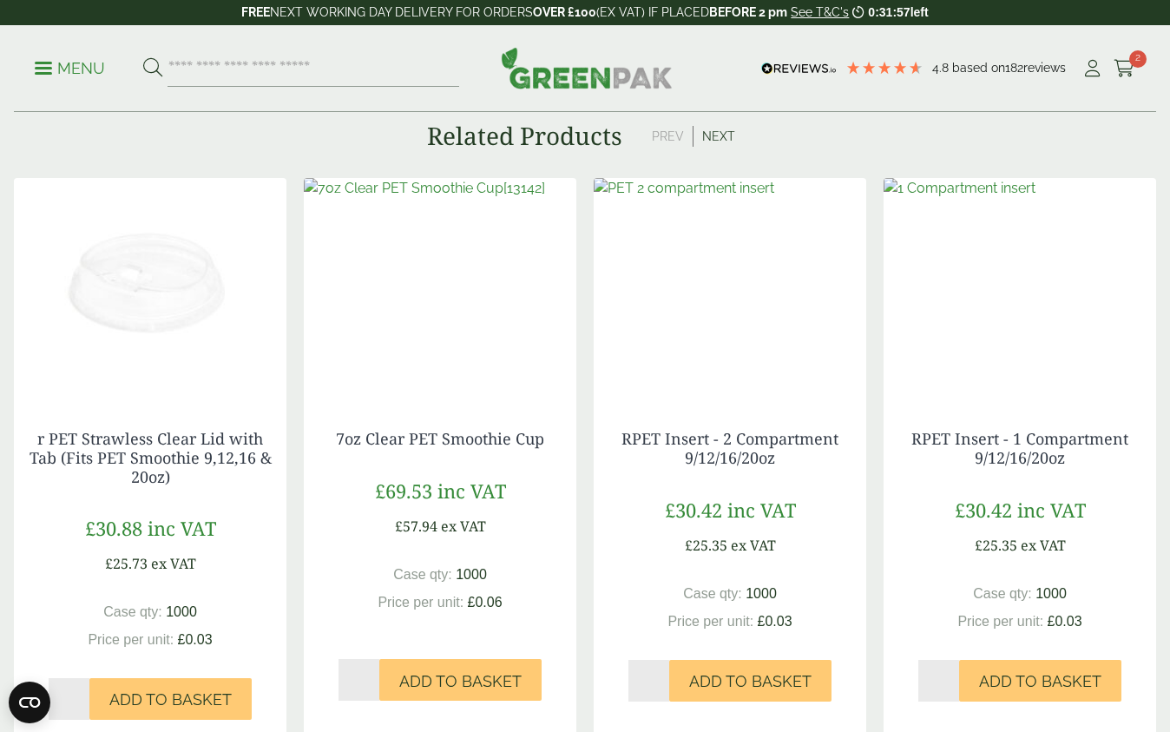
click at [148, 321] on img at bounding box center [150, 286] width 273 height 217
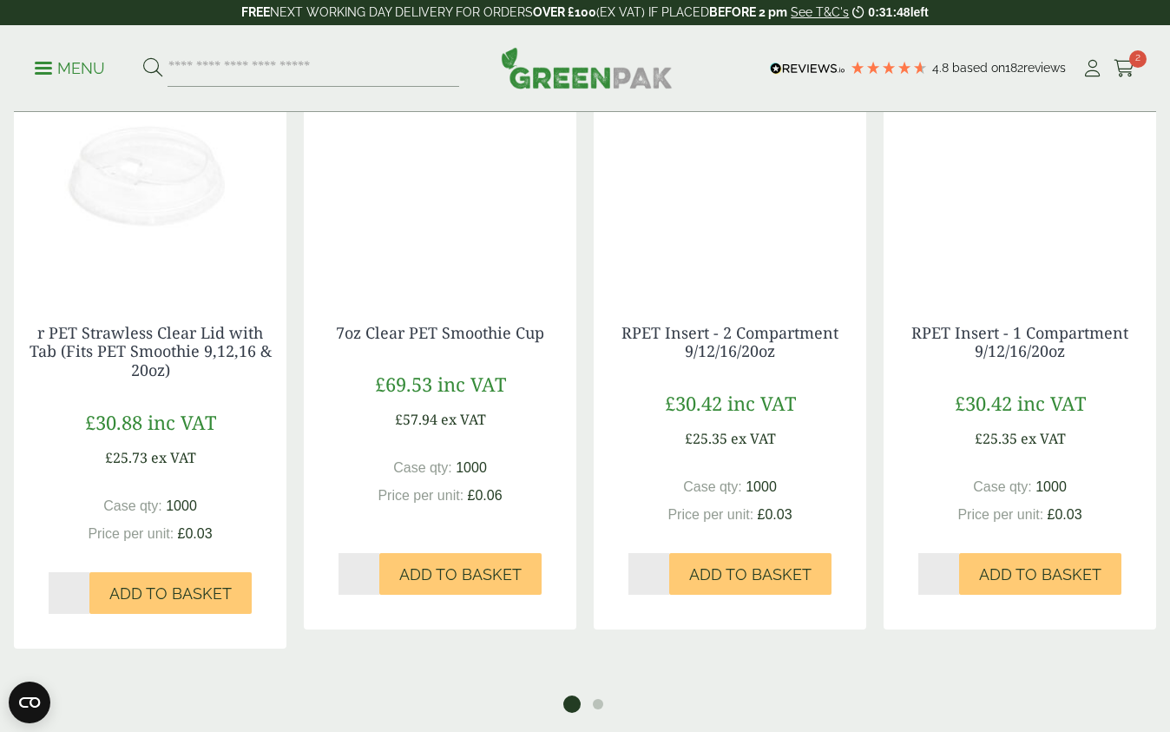
scroll to position [1507, 0]
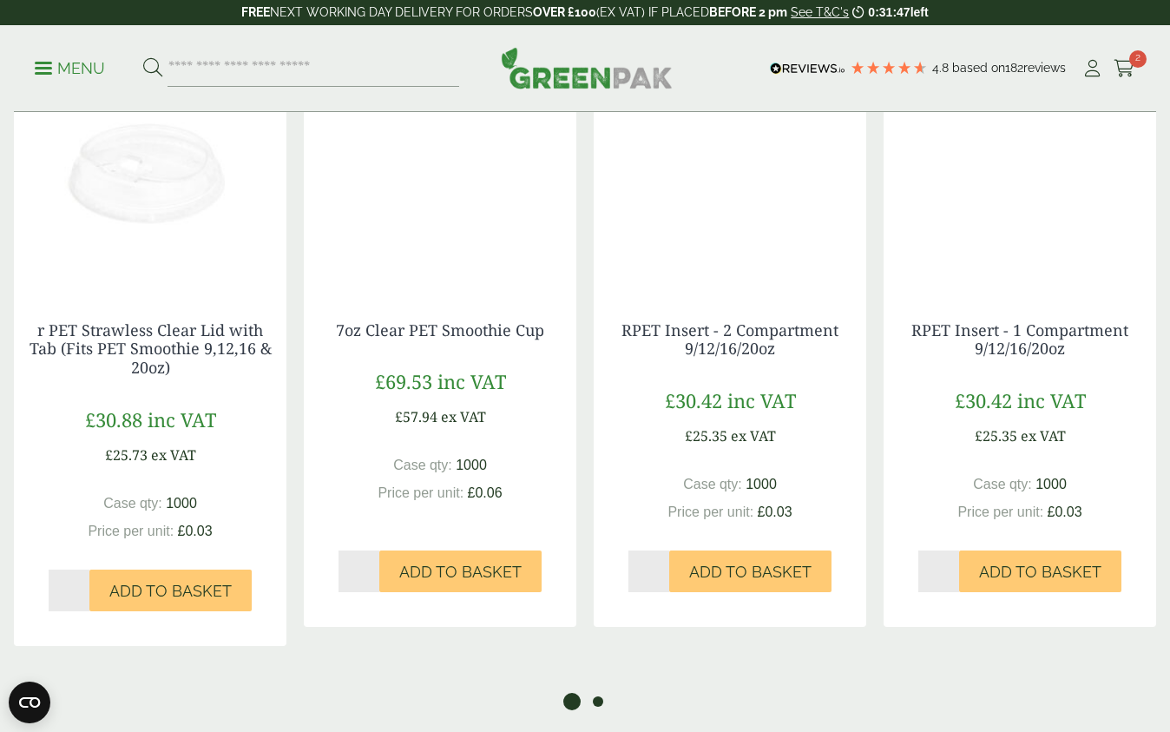
click at [592, 700] on button "2" at bounding box center [597, 701] width 17 height 17
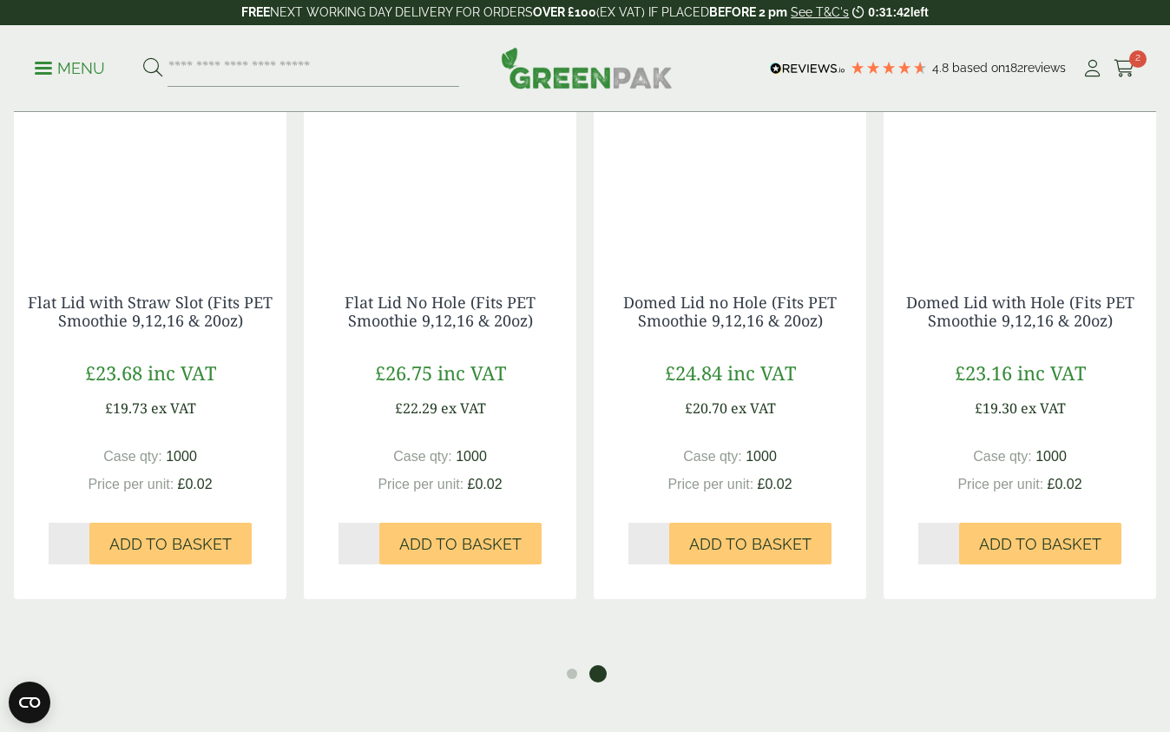
scroll to position [1542, 0]
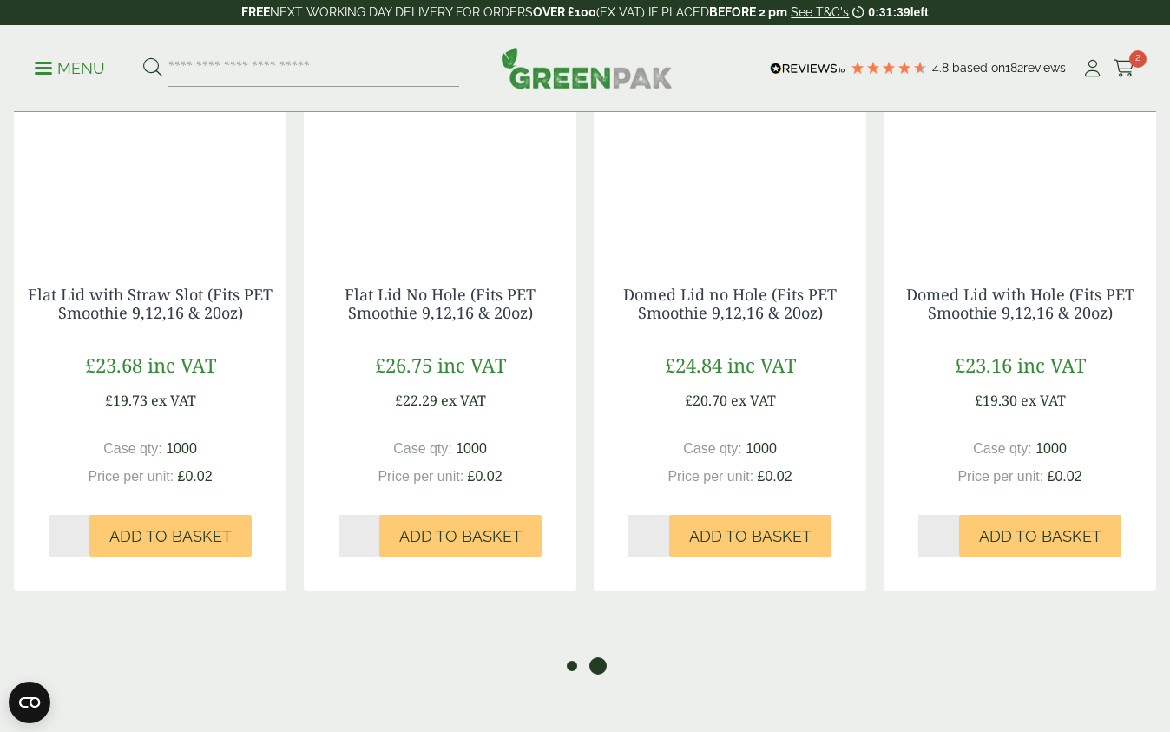
click at [575, 662] on button "1" at bounding box center [571, 665] width 17 height 17
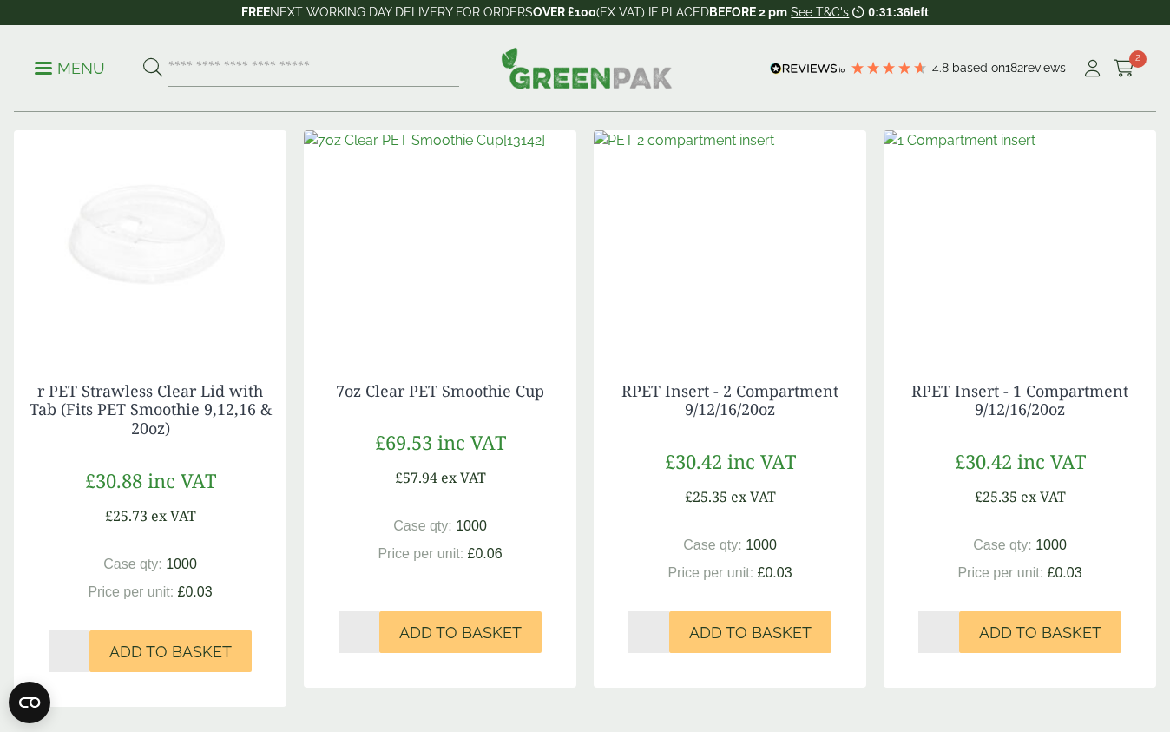
scroll to position [1428, 0]
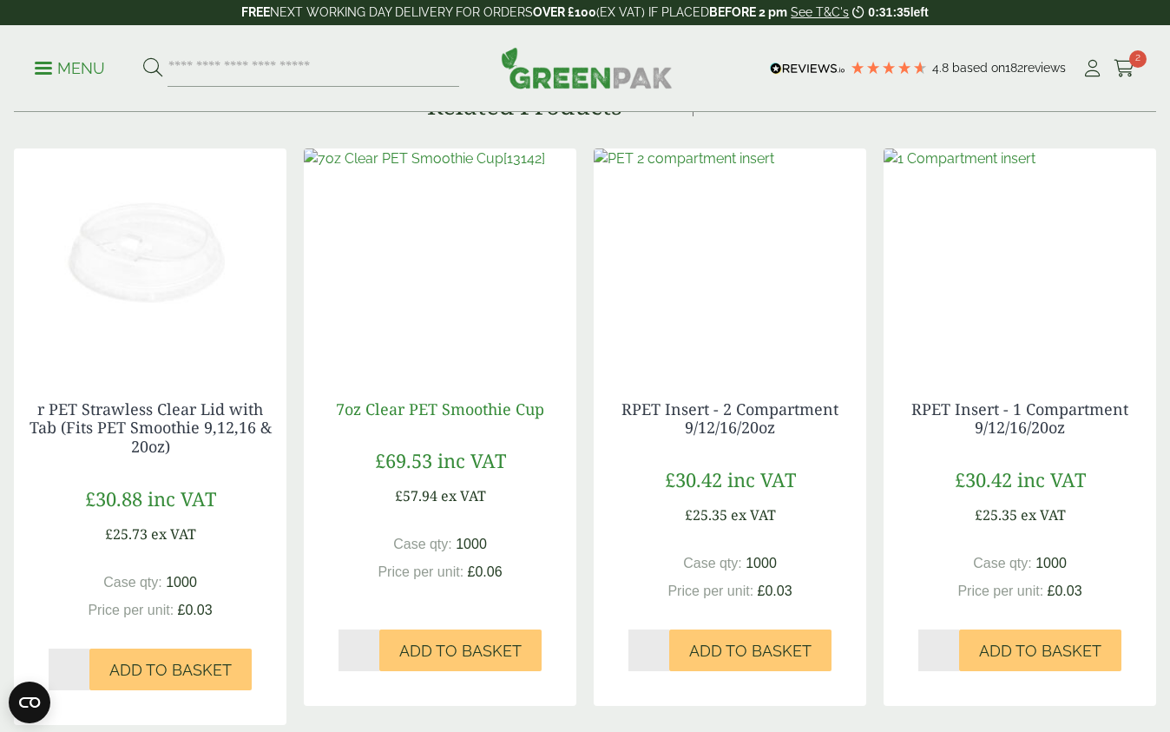
click at [446, 410] on link "7oz Clear PET Smoothie Cup" at bounding box center [440, 408] width 208 height 21
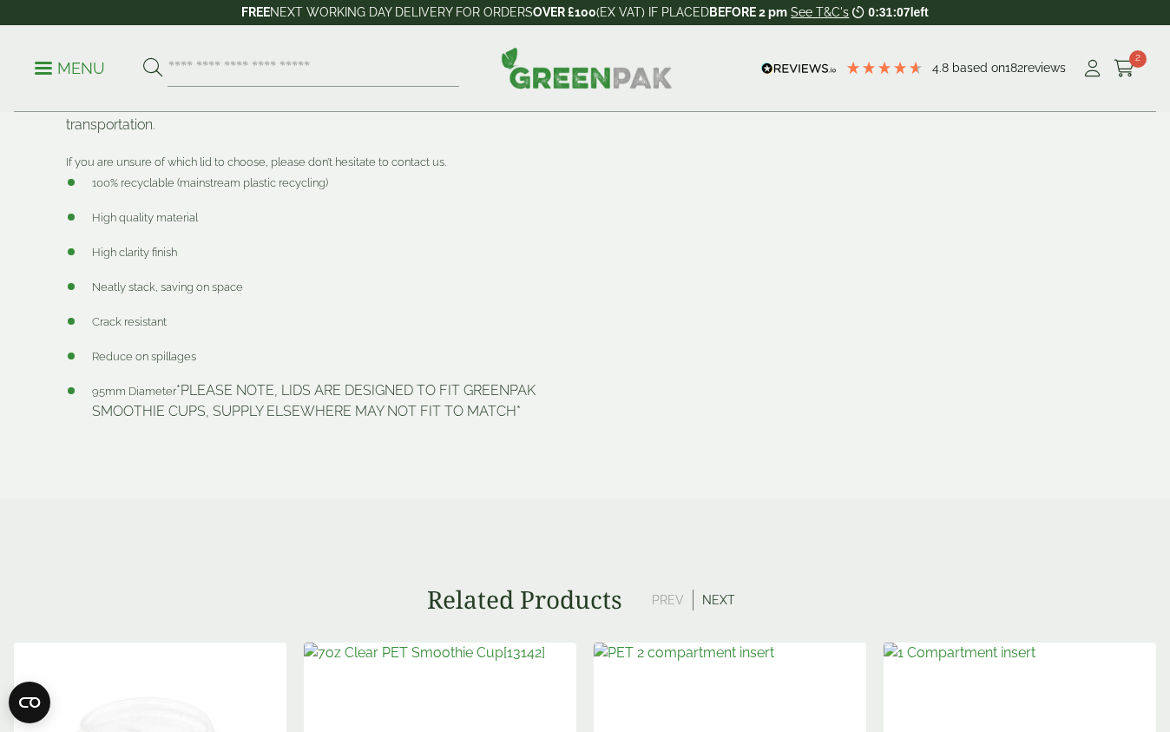
scroll to position [641, 0]
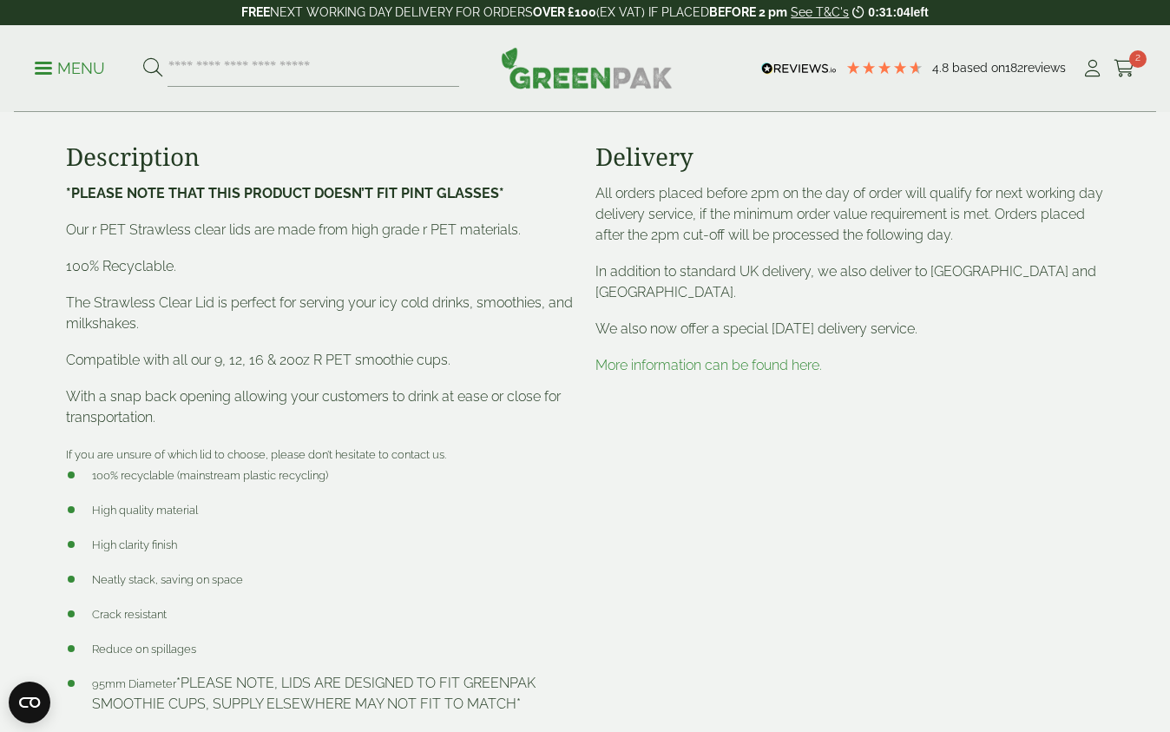
click at [72, 74] on p "Menu" at bounding box center [70, 68] width 70 height 21
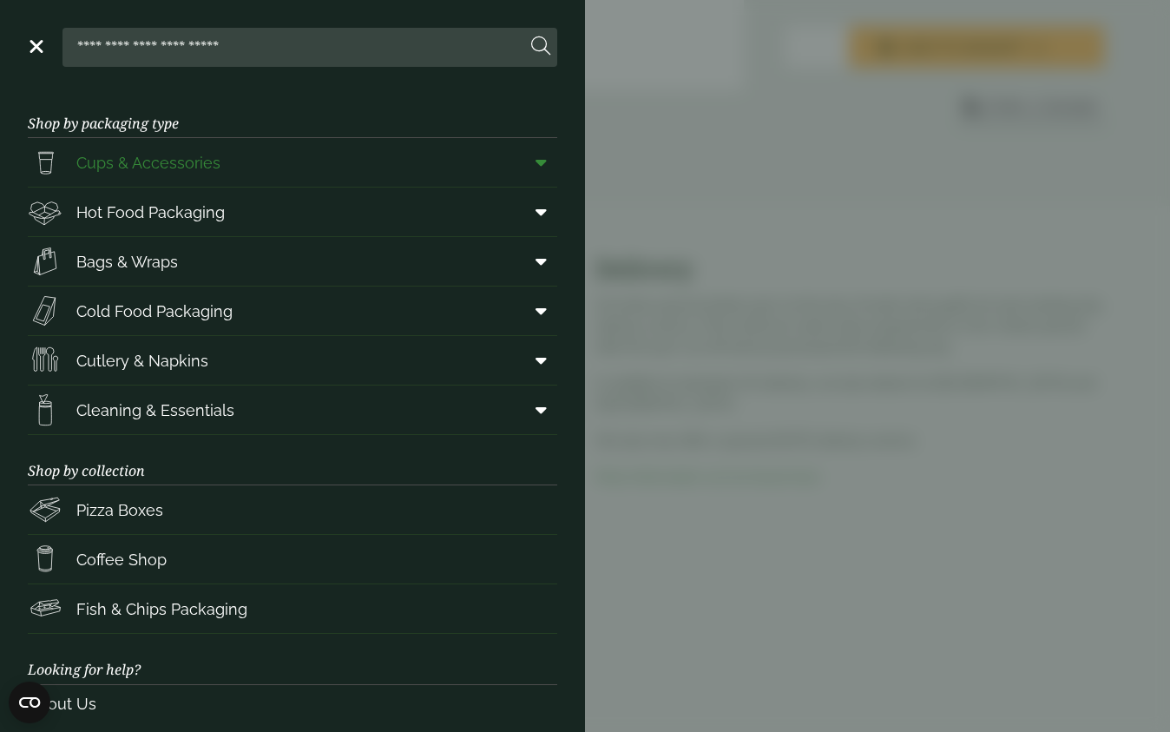
click at [186, 164] on span "Cups & Accessories" at bounding box center [148, 162] width 144 height 23
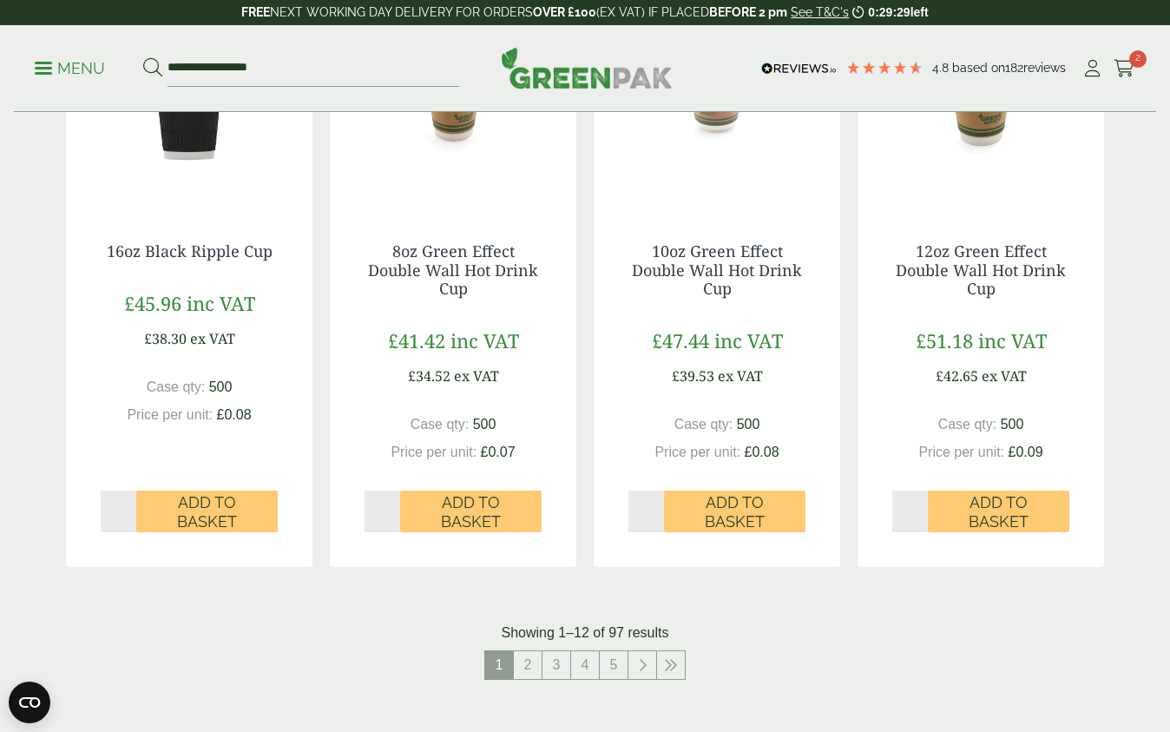
scroll to position [1632, 0]
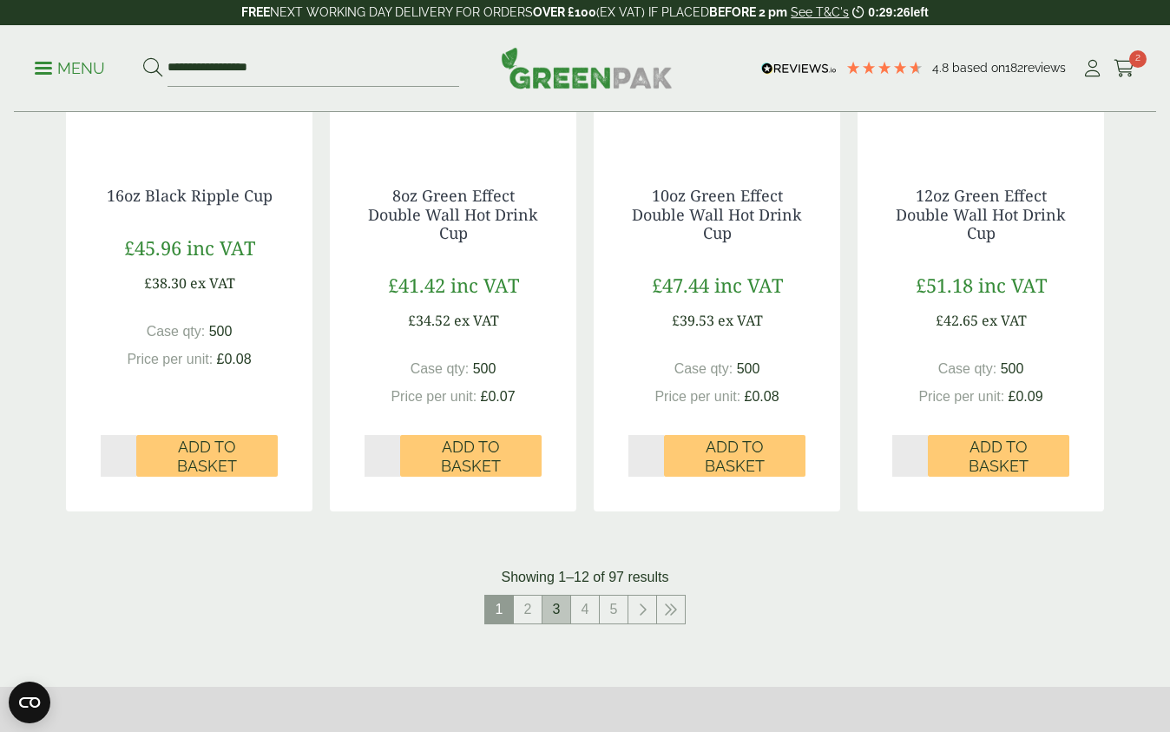
click at [549, 604] on link "3" at bounding box center [557, 609] width 28 height 28
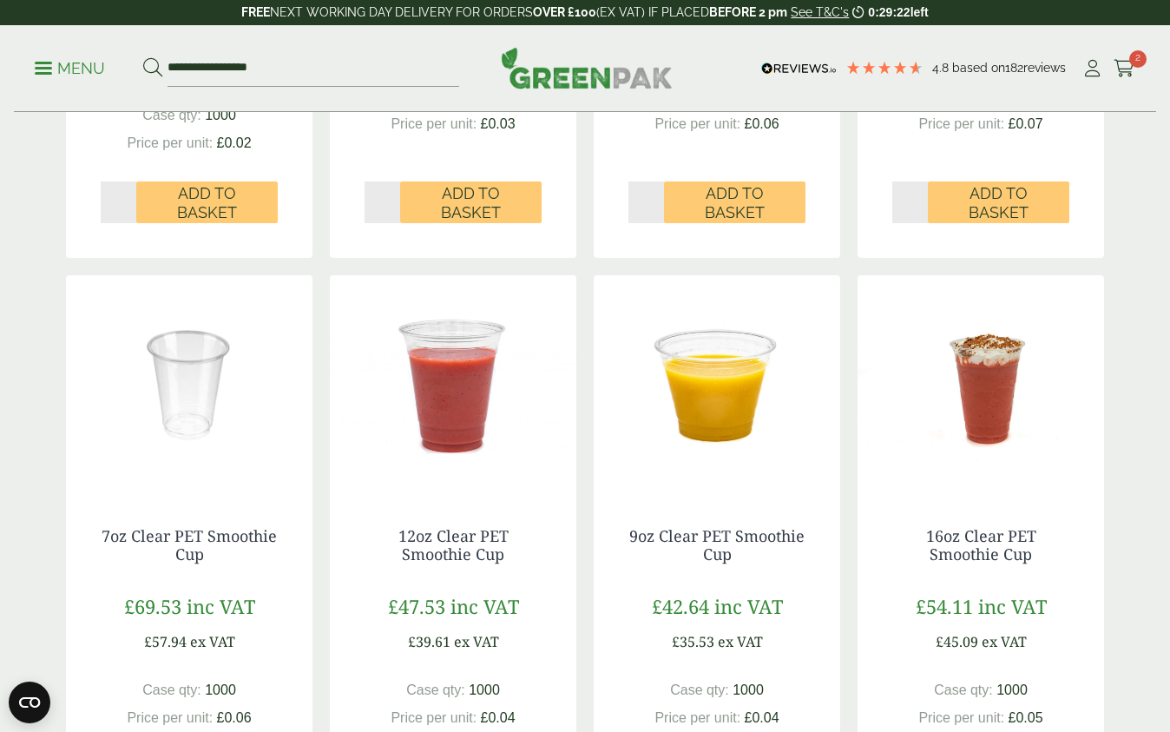
scroll to position [1312, 0]
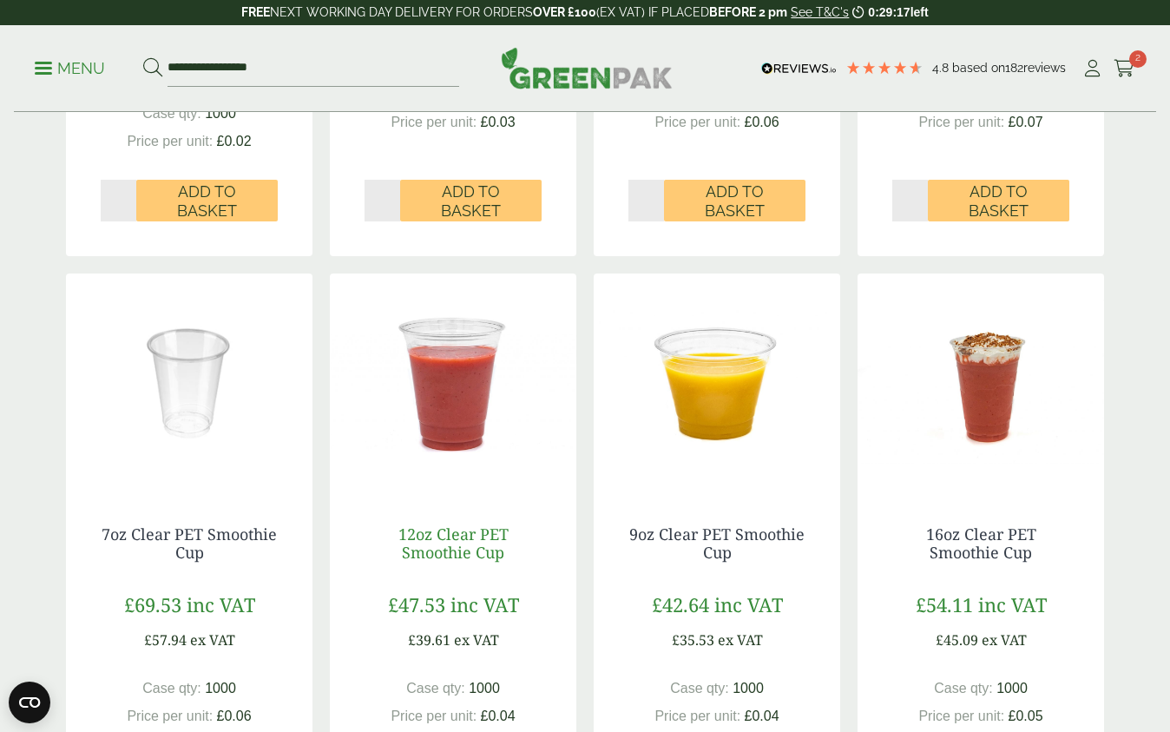
click at [448, 545] on link "12oz Clear PET Smoothie Cup" at bounding box center [453, 543] width 110 height 40
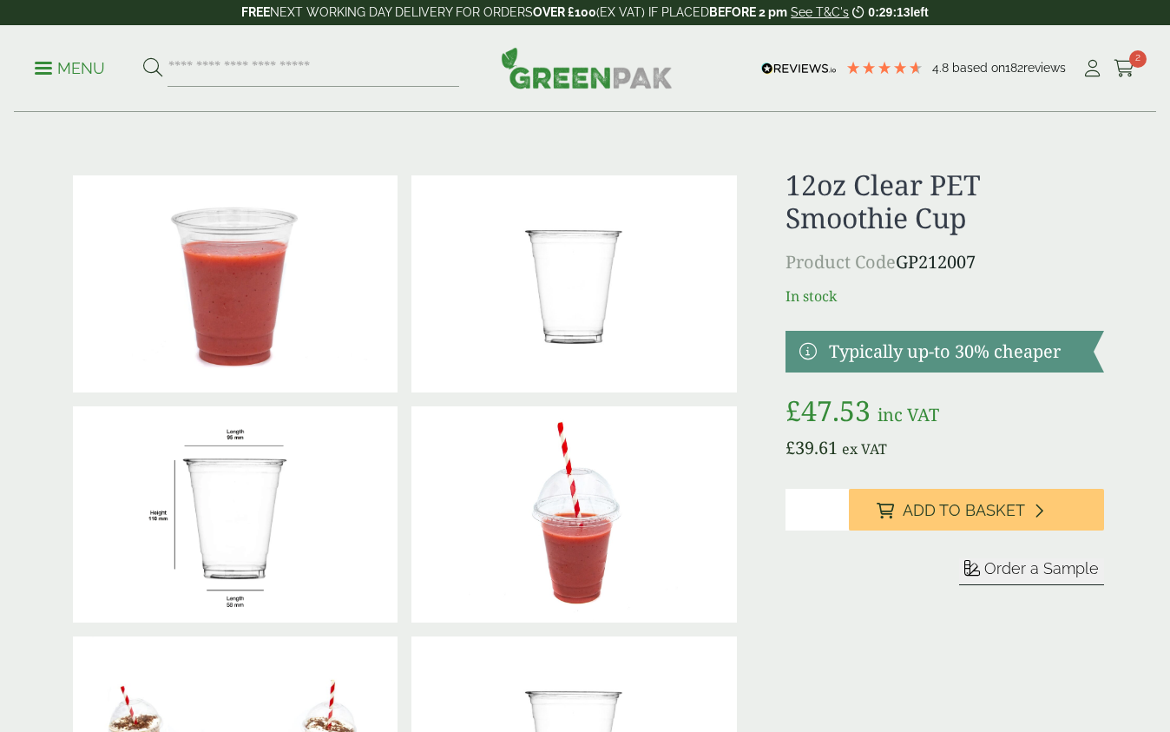
click at [1038, 575] on span "Order a Sample" at bounding box center [1041, 568] width 115 height 18
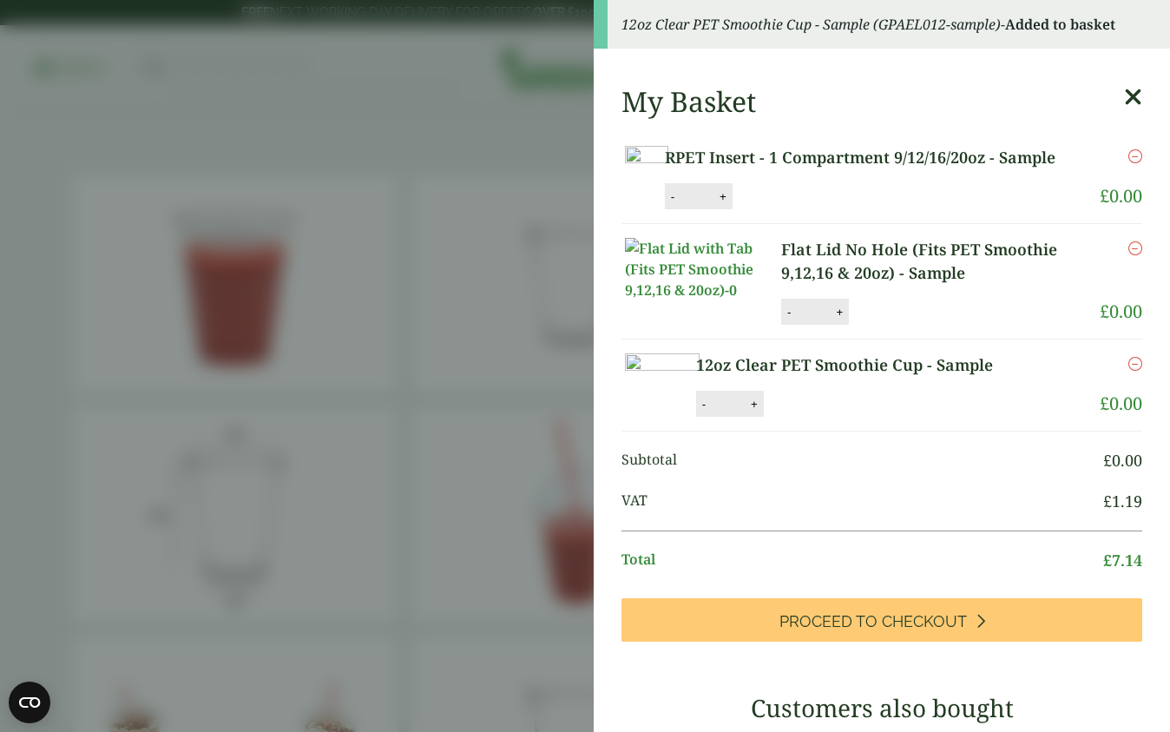
click at [573, 470] on aside "12oz Clear PET Smoothie Cup - Sample (GPAEL012-sample) - Added to basket My Bas…" at bounding box center [585, 366] width 1170 height 732
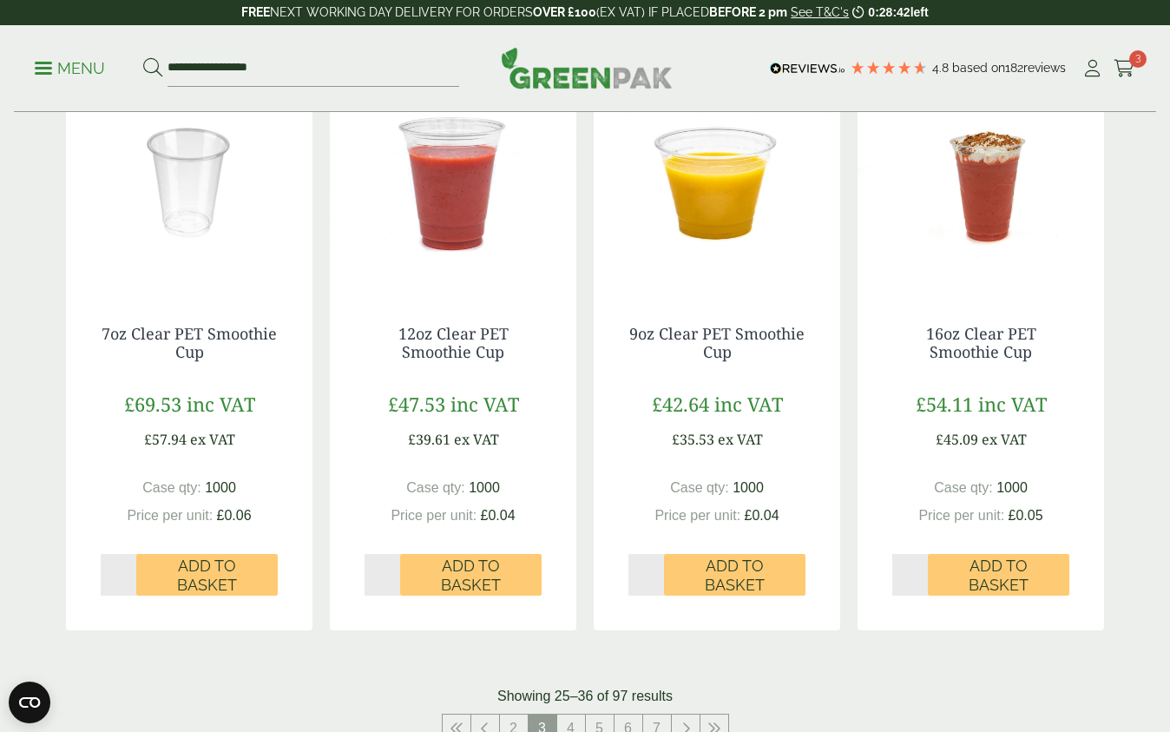
scroll to position [1500, 0]
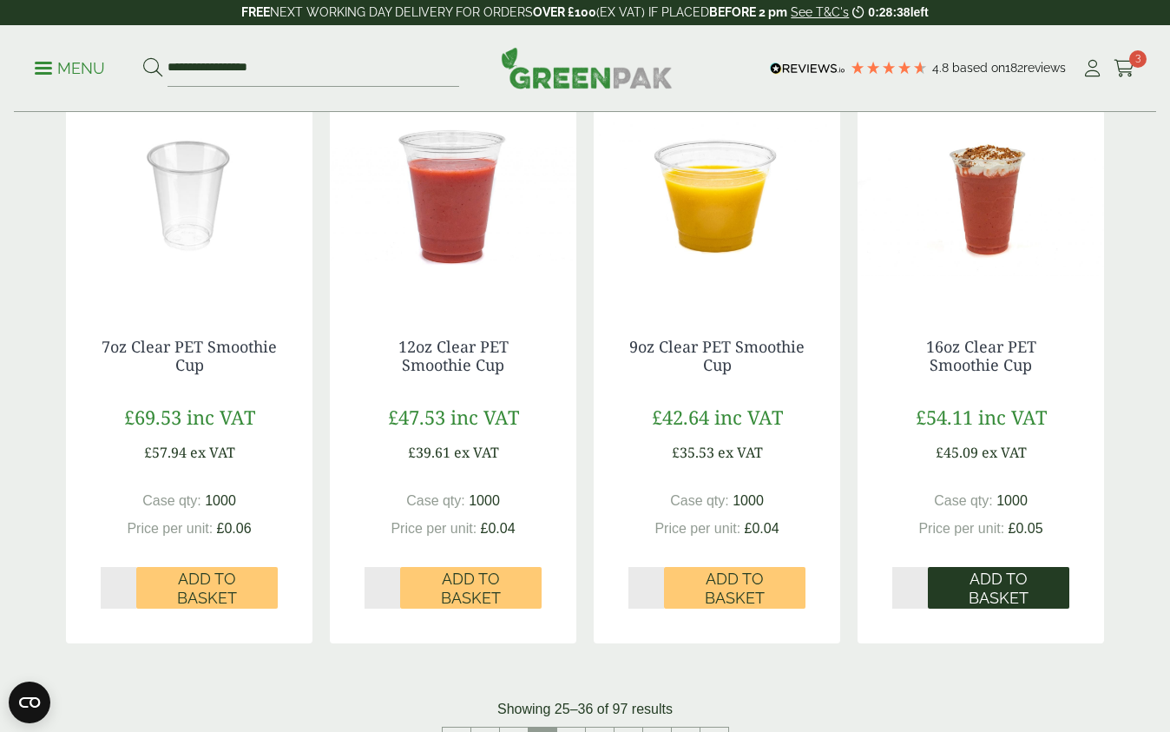
click at [983, 583] on span "Add to Basket" at bounding box center [998, 587] width 117 height 37
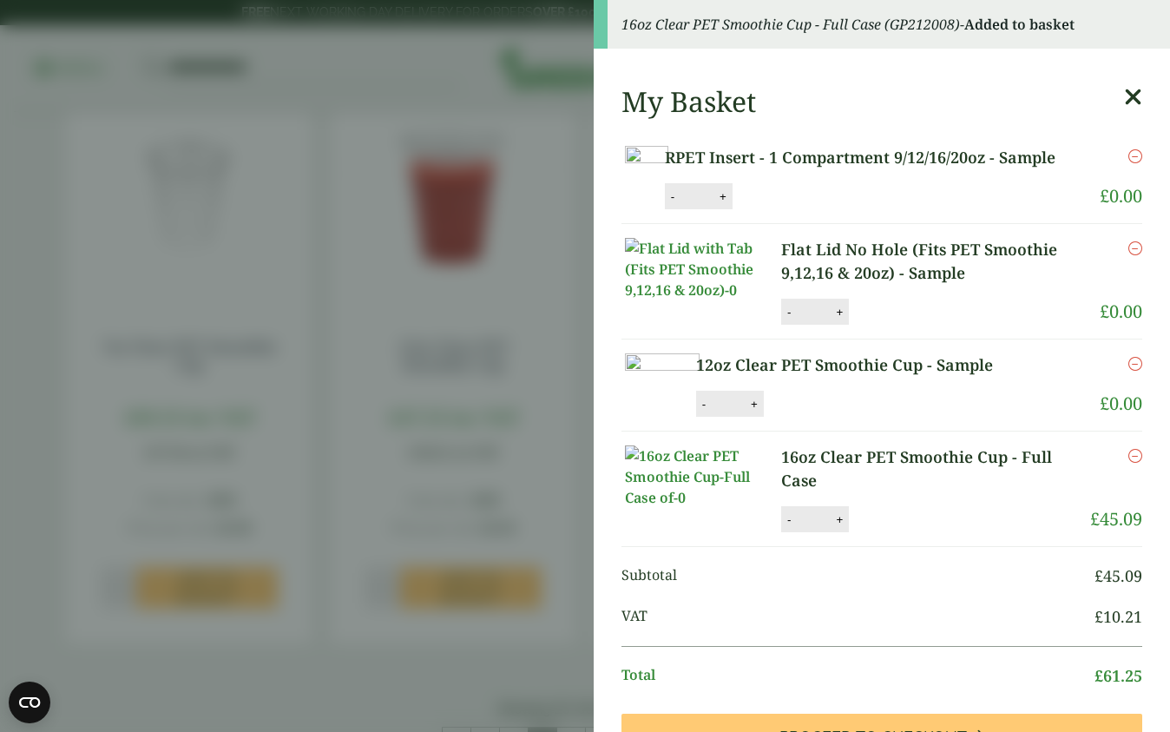
click at [1139, 463] on icon "Remove this item" at bounding box center [1135, 456] width 14 height 14
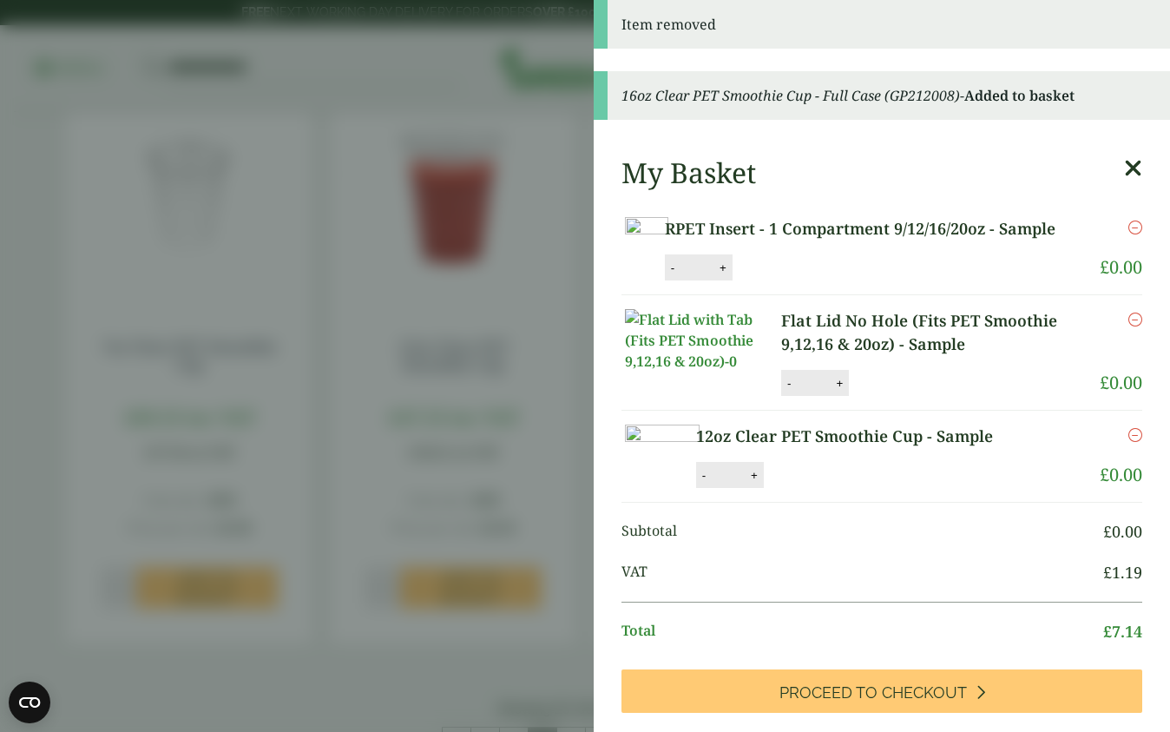
click at [441, 450] on aside "Item removed 16oz Clear PET Smoothie Cup - Full Case (GP212008) - Added to bask…" at bounding box center [585, 366] width 1170 height 732
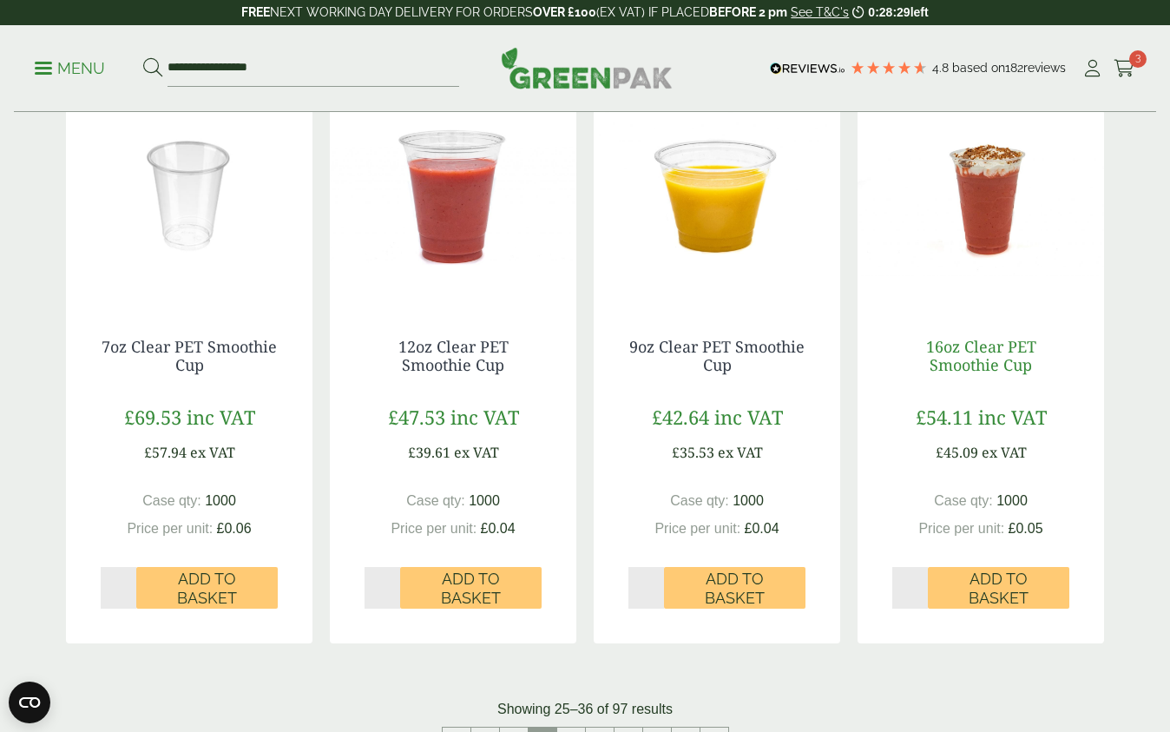
click at [986, 361] on link "16oz Clear PET Smoothie Cup" at bounding box center [981, 356] width 110 height 40
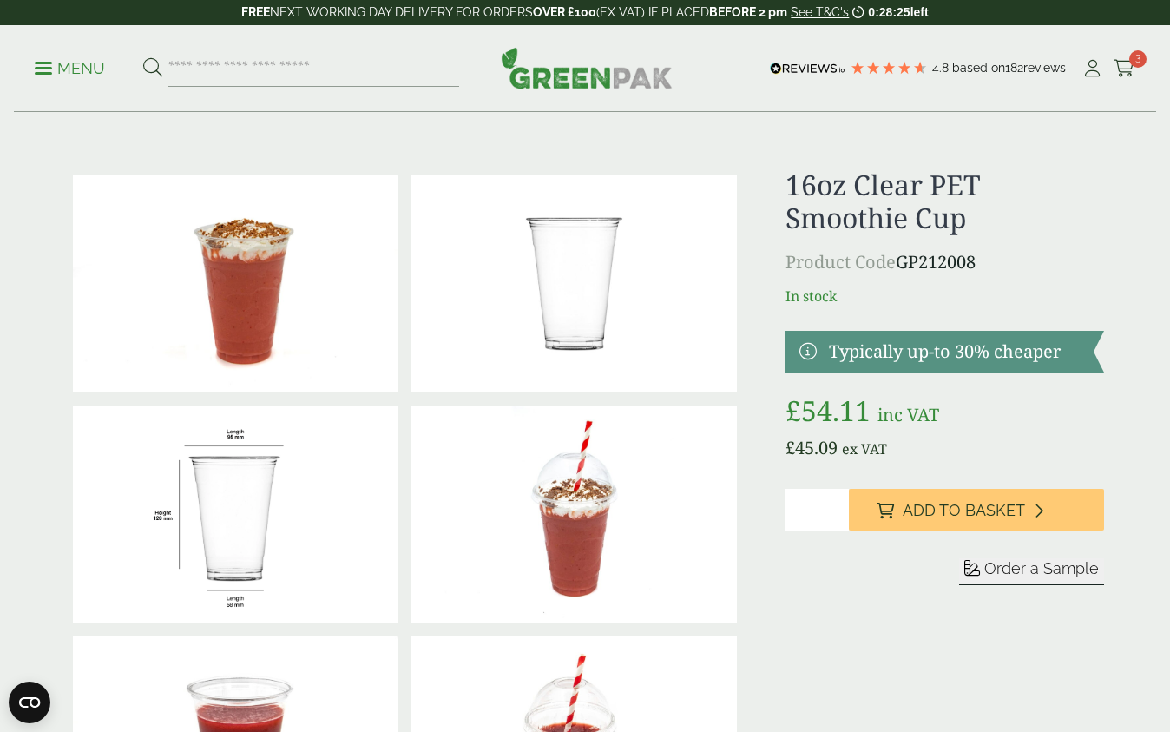
click at [1009, 574] on span "Order a Sample" at bounding box center [1041, 568] width 115 height 18
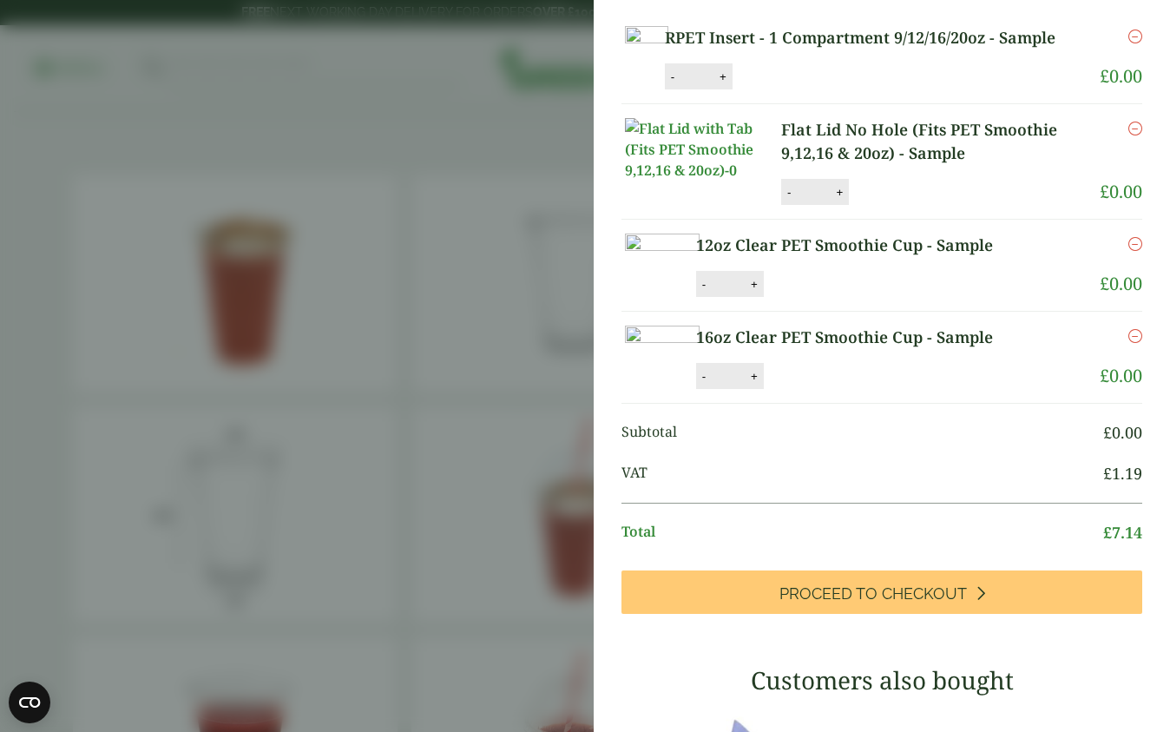
scroll to position [112, 0]
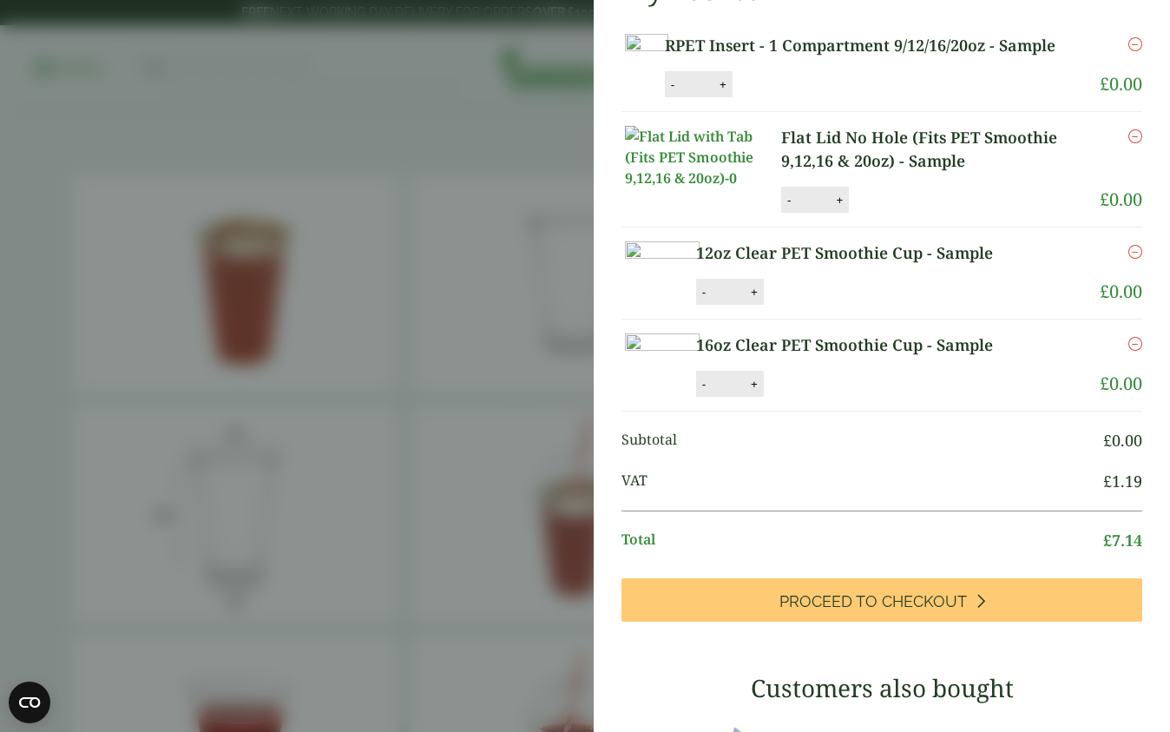
click at [444, 543] on aside "16oz Clear PET Smoothie Cup - Sample (GPAEL470-sample) - Added to basket My Bas…" at bounding box center [585, 366] width 1170 height 732
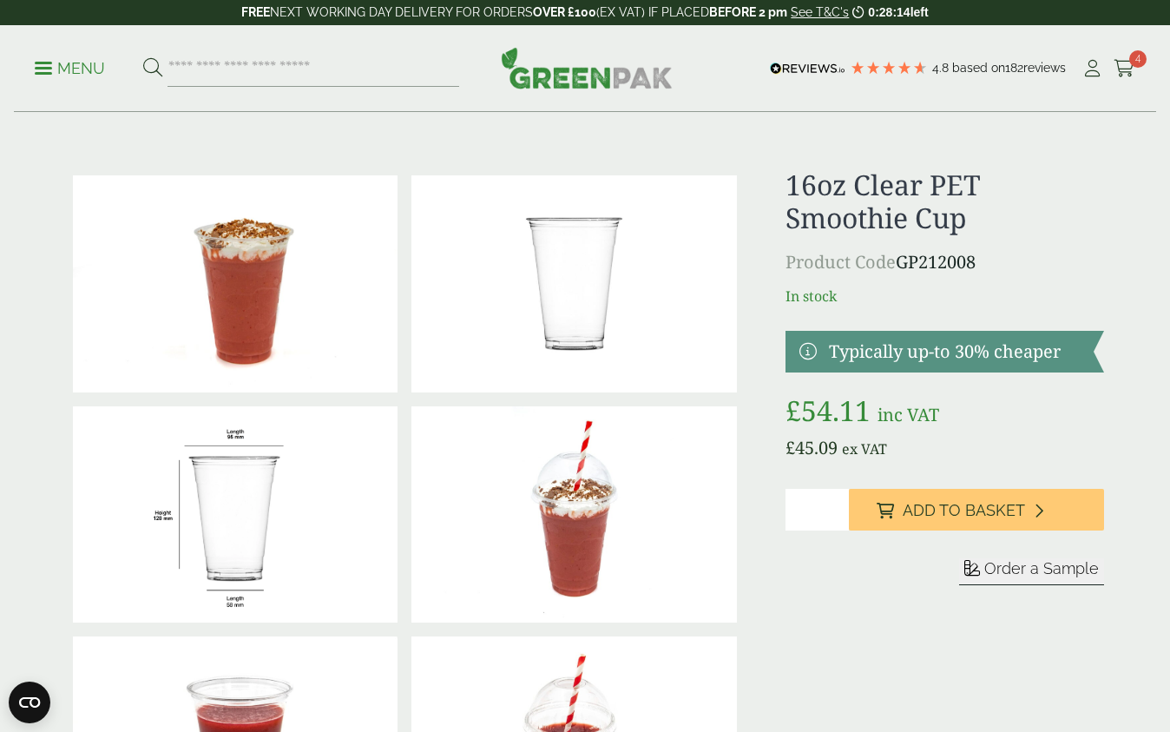
scroll to position [0, 0]
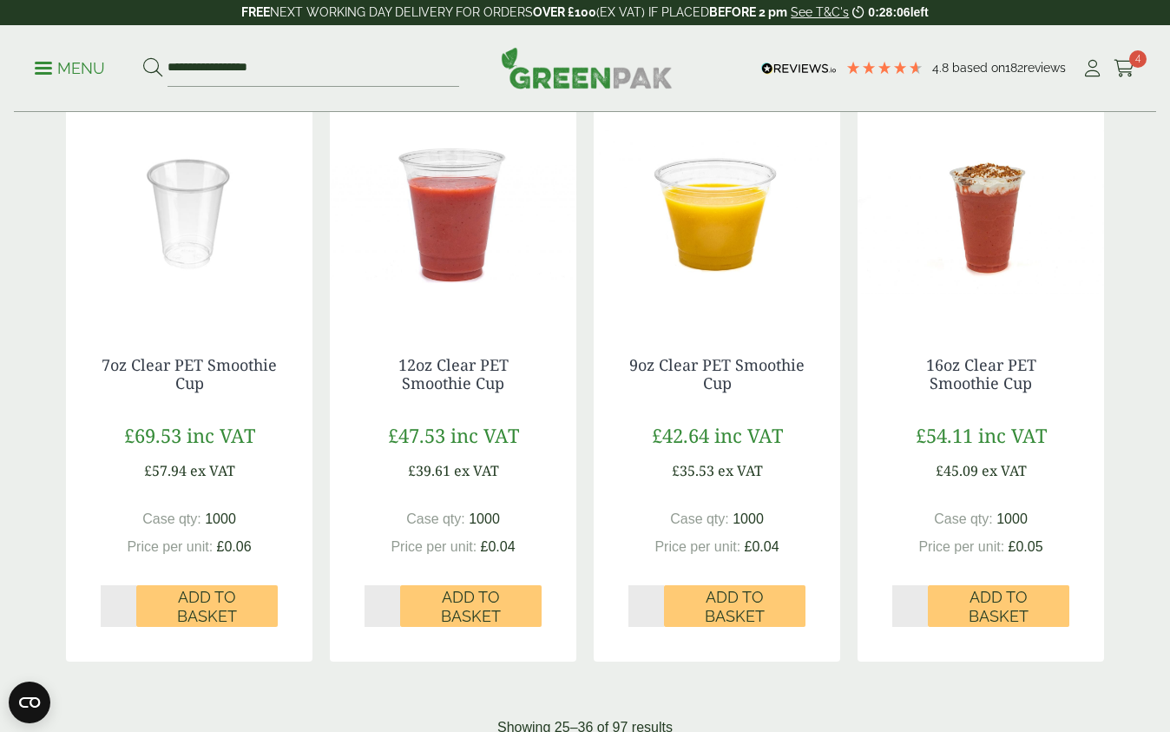
scroll to position [1483, 0]
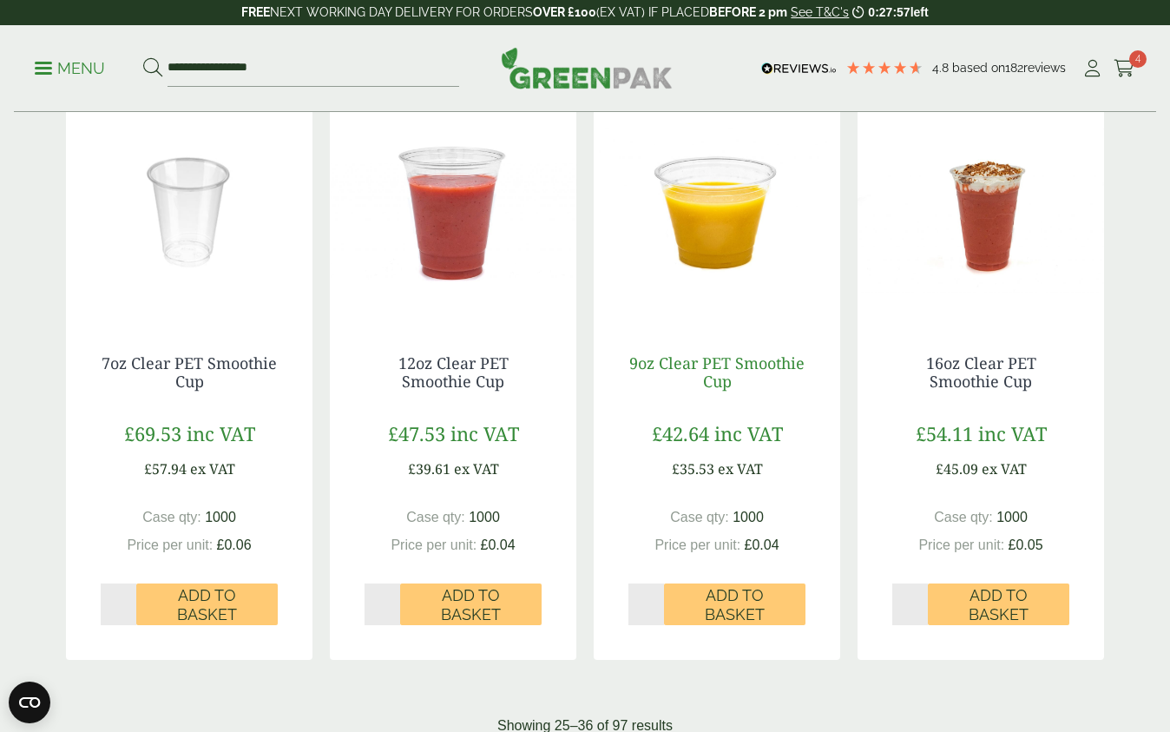
click at [702, 365] on link "9oz Clear PET Smoothie Cup" at bounding box center [716, 372] width 175 height 40
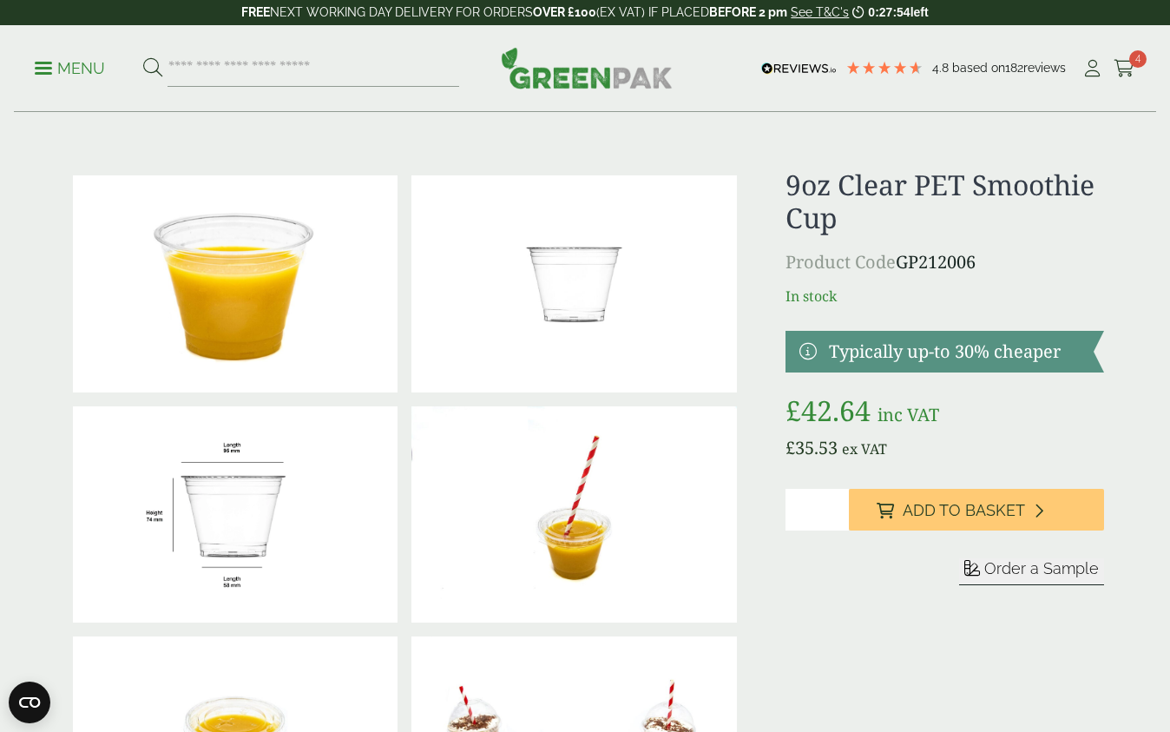
click at [995, 561] on span "Order a Sample" at bounding box center [1041, 568] width 115 height 18
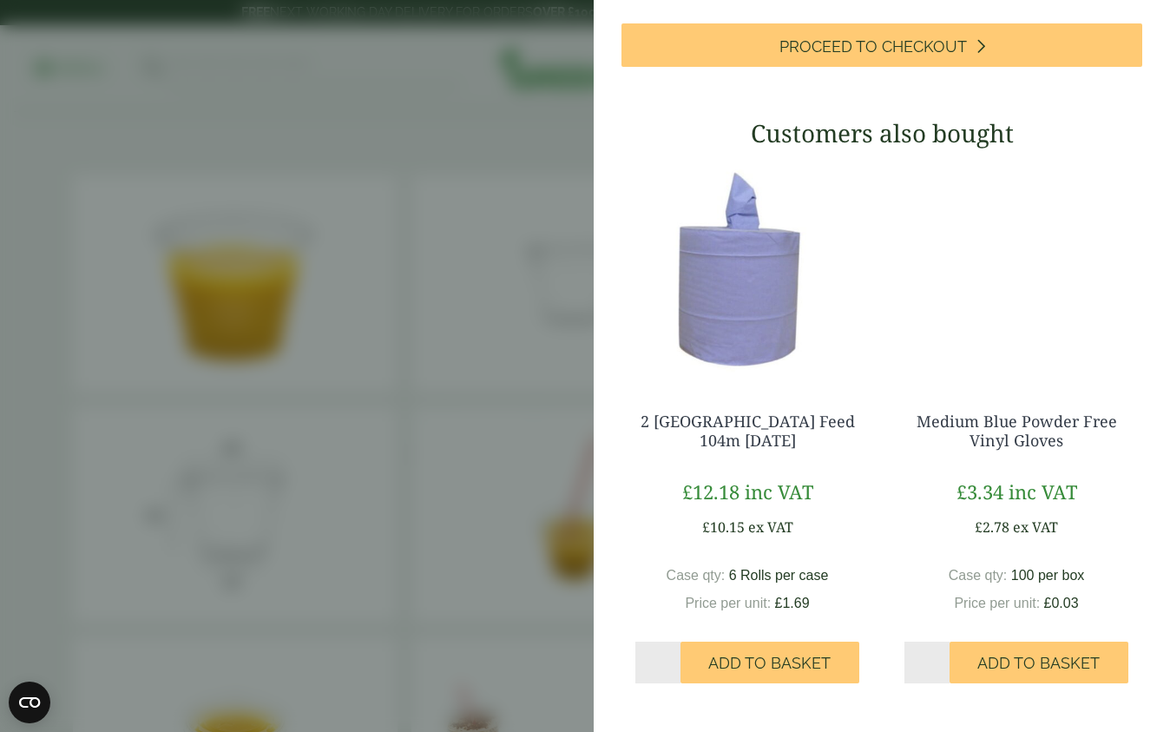
scroll to position [706, 0]
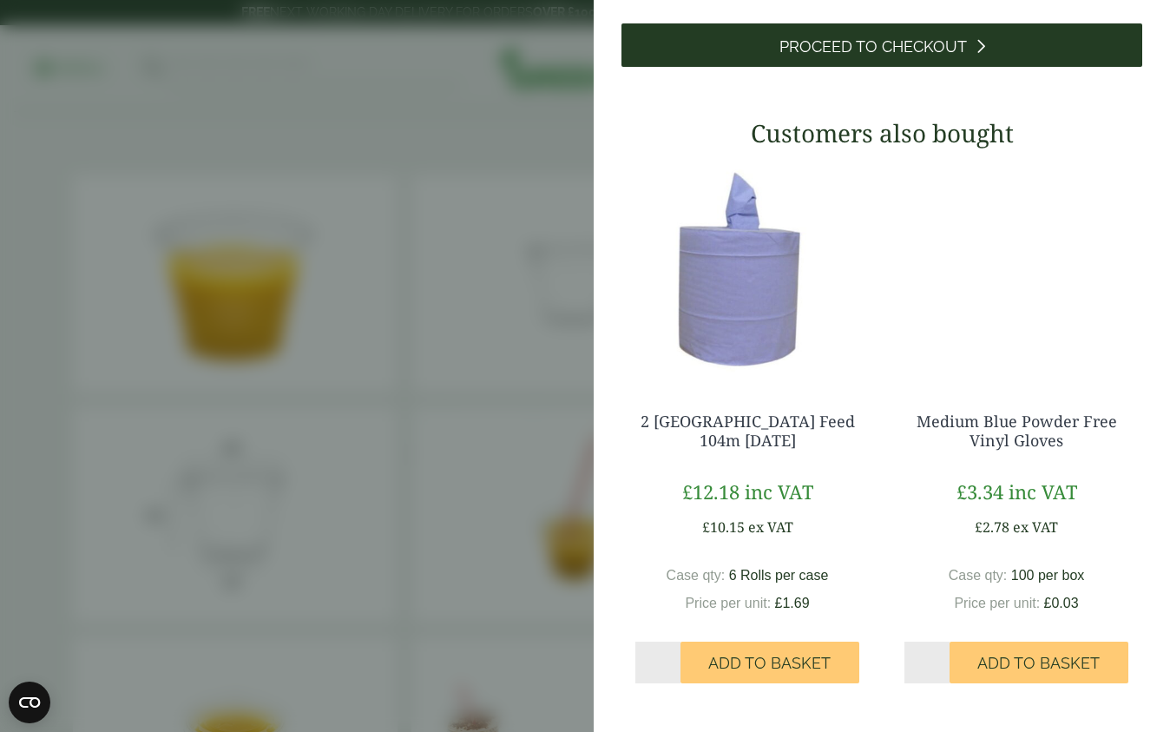
click at [882, 56] on span "Proceed to Checkout" at bounding box center [872, 46] width 187 height 19
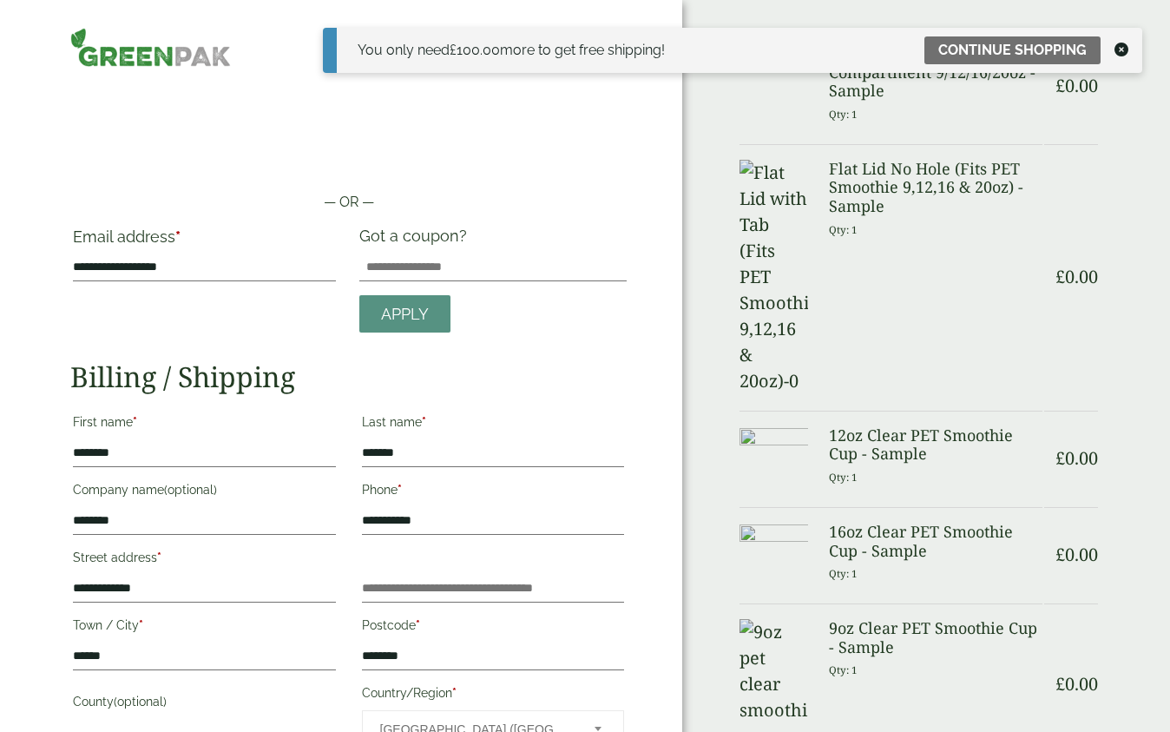
click at [1123, 48] on icon at bounding box center [1122, 50] width 14 height 14
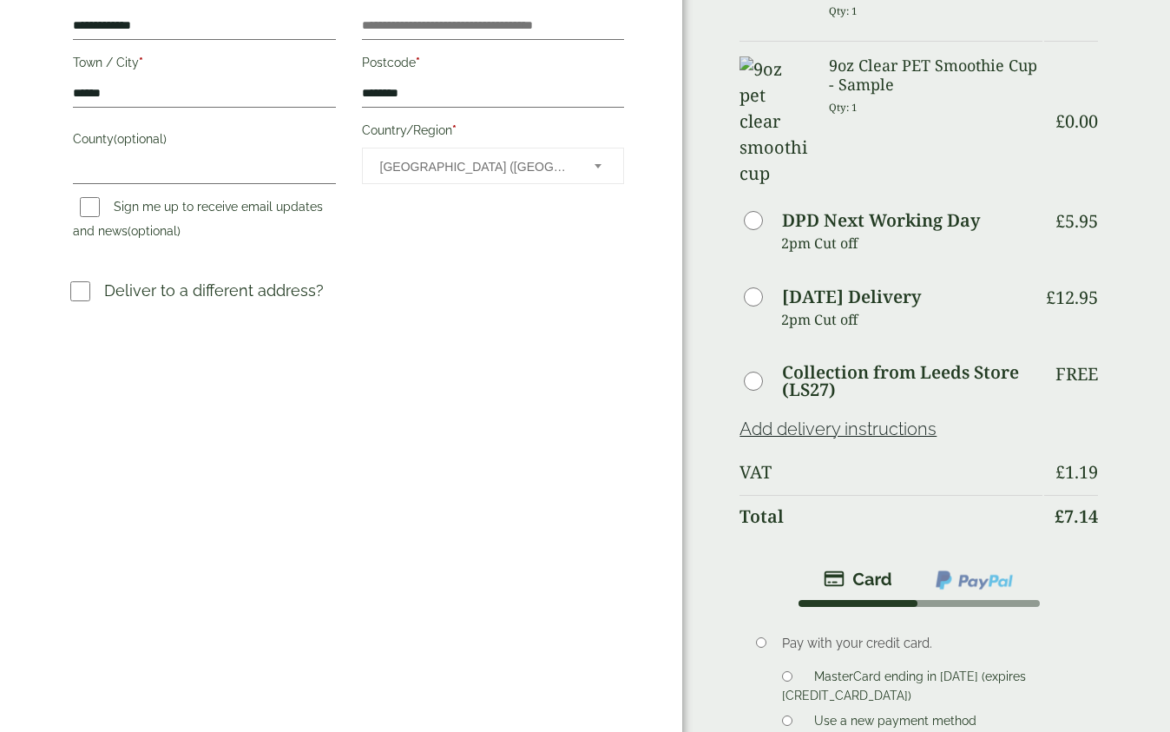
scroll to position [608, 0]
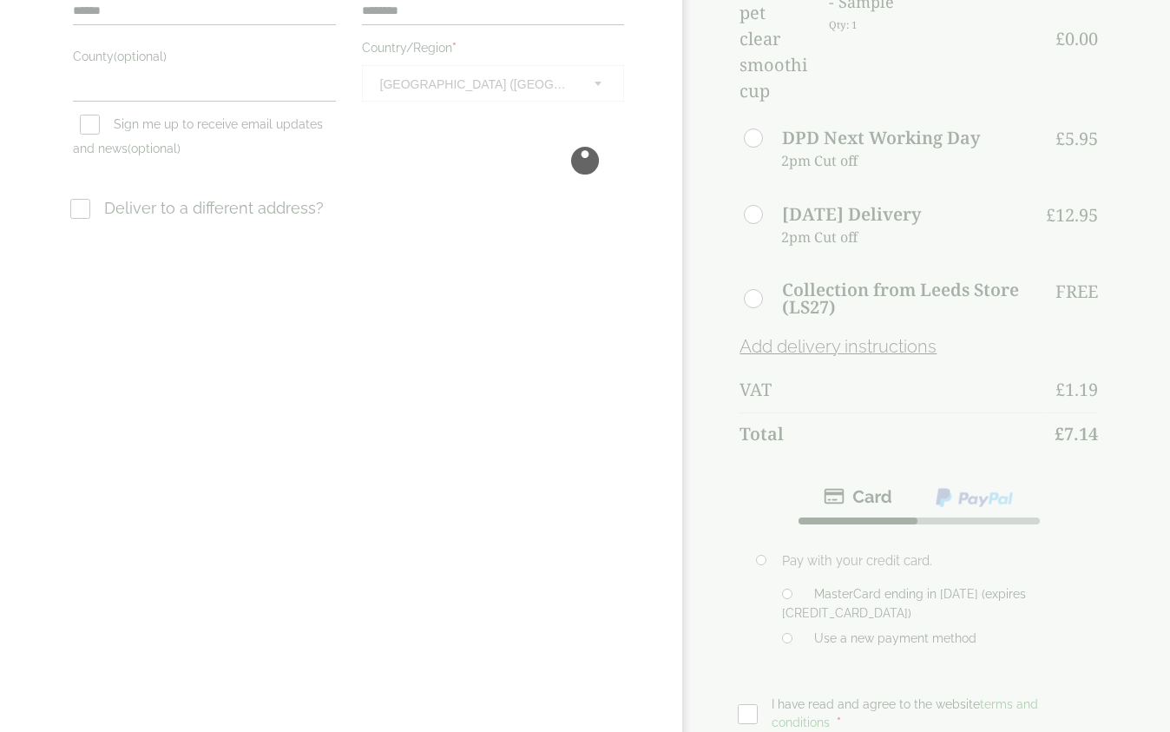
scroll to position [646, 0]
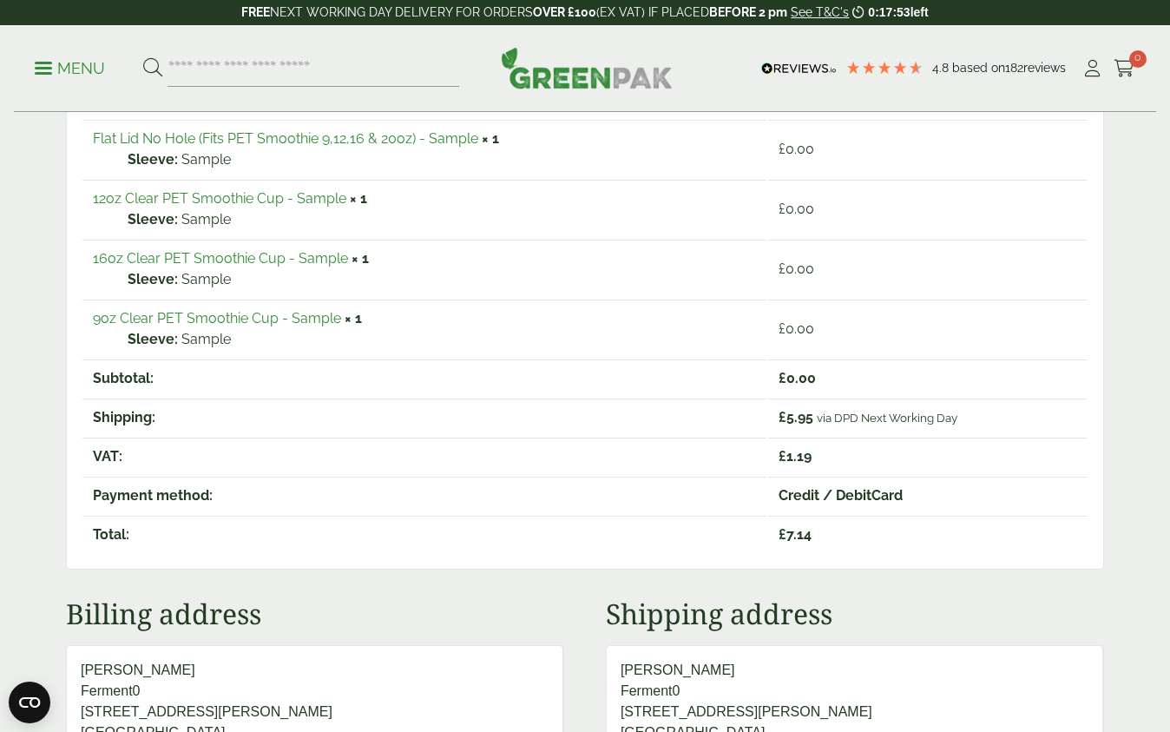
scroll to position [337, 0]
